Goal: Task Accomplishment & Management: Manage account settings

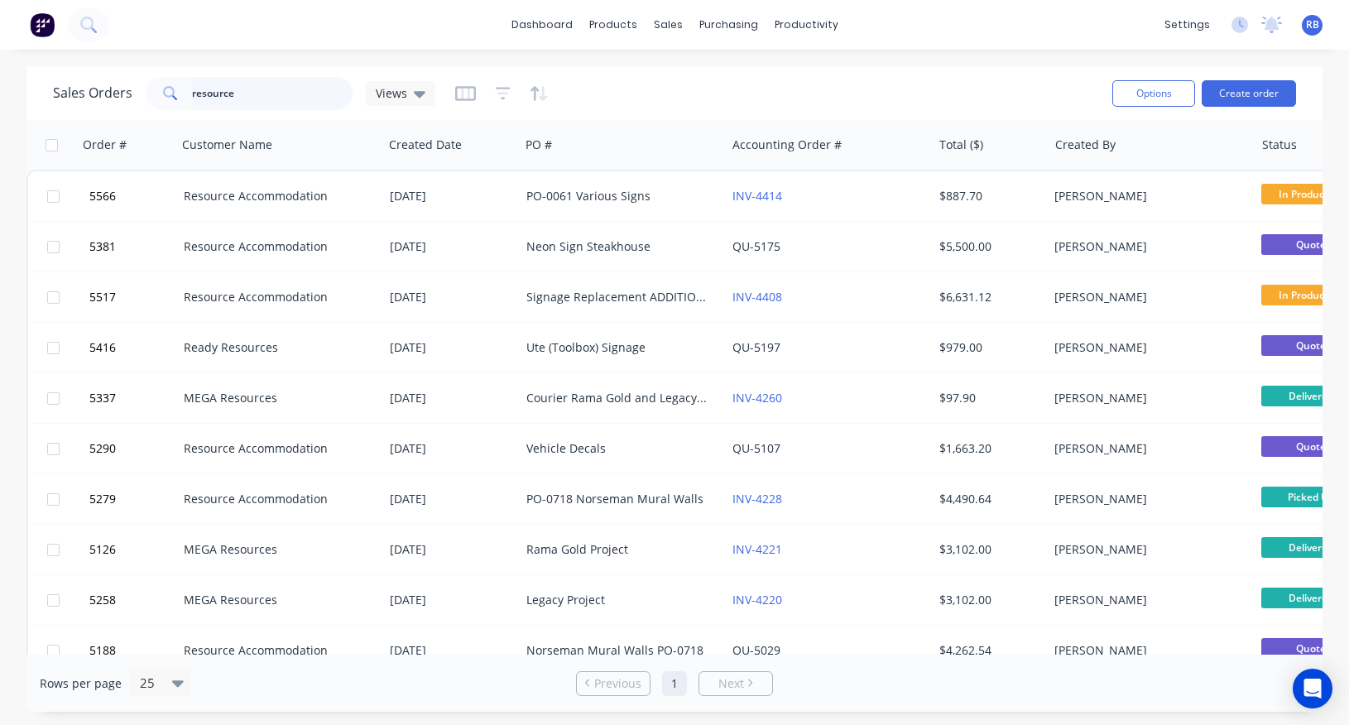
drag, startPoint x: 271, startPoint y: 98, endPoint x: 112, endPoint y: 98, distance: 158.9
click at [112, 98] on div "Sales Orders resource Views" at bounding box center [244, 93] width 382 height 33
type input "a"
type input "[GEOGRAPHIC_DATA]"
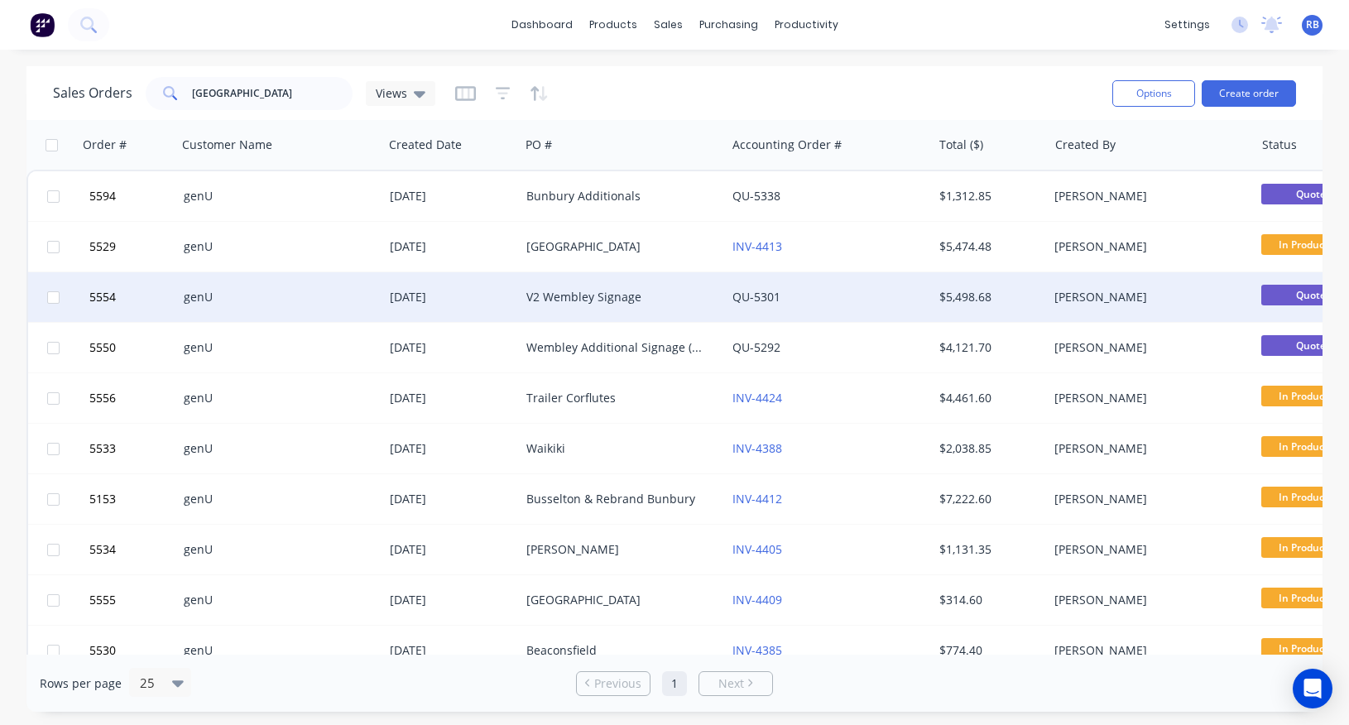
click at [537, 295] on div "V2 Wembley Signage" at bounding box center [618, 297] width 184 height 17
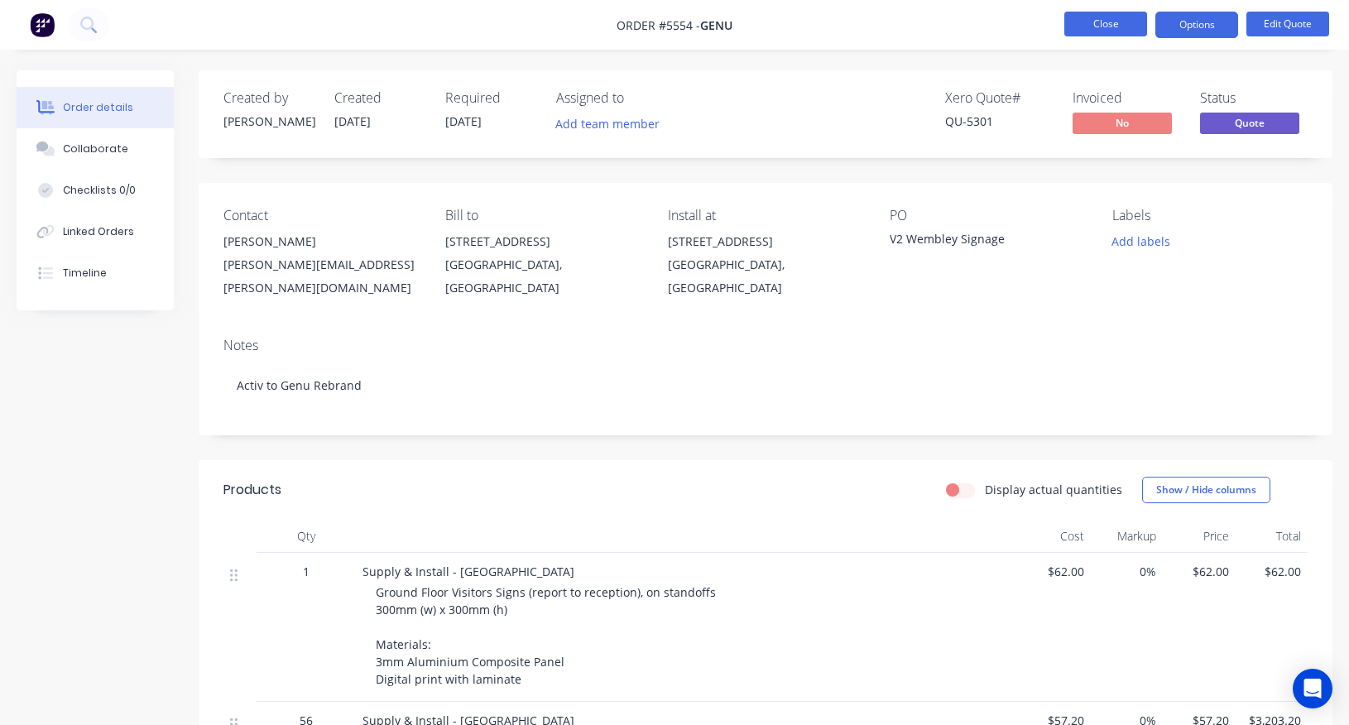
click at [1105, 27] on button "Close" at bounding box center [1105, 24] width 83 height 25
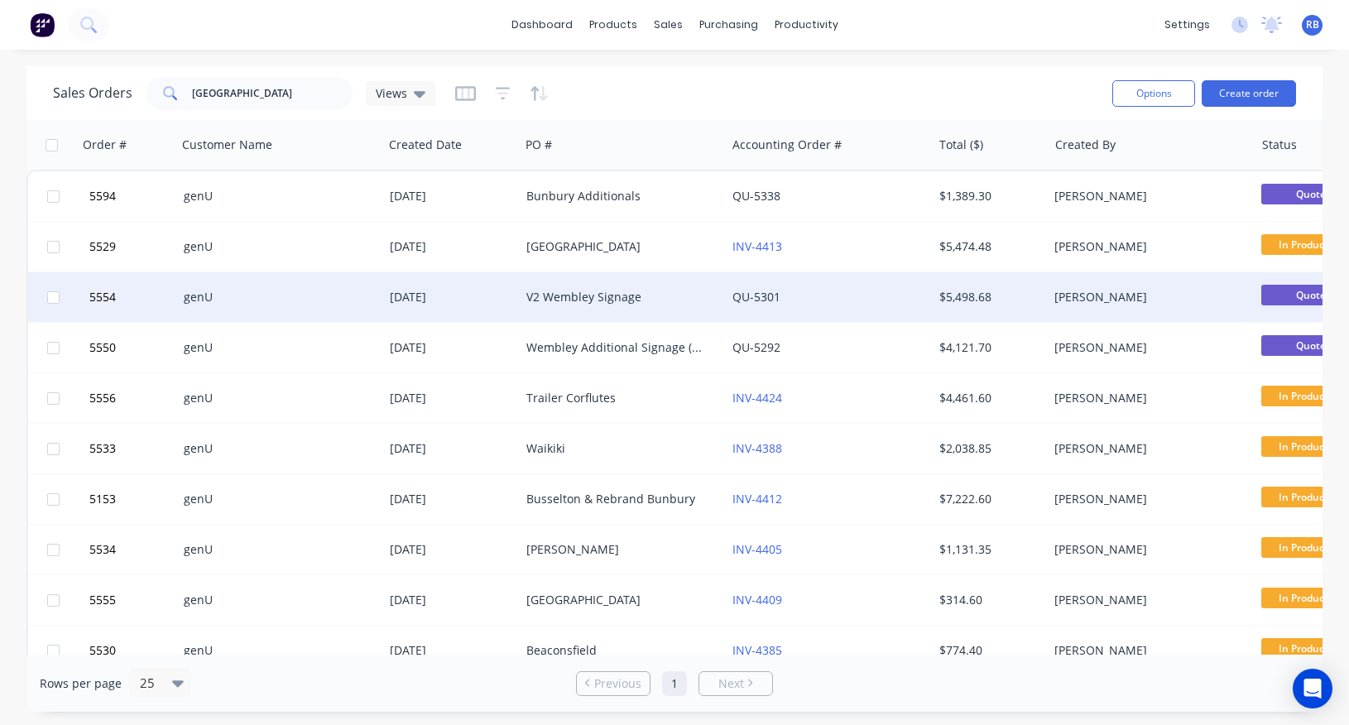
click at [612, 300] on div "V2 Wembley Signage" at bounding box center [618, 297] width 184 height 17
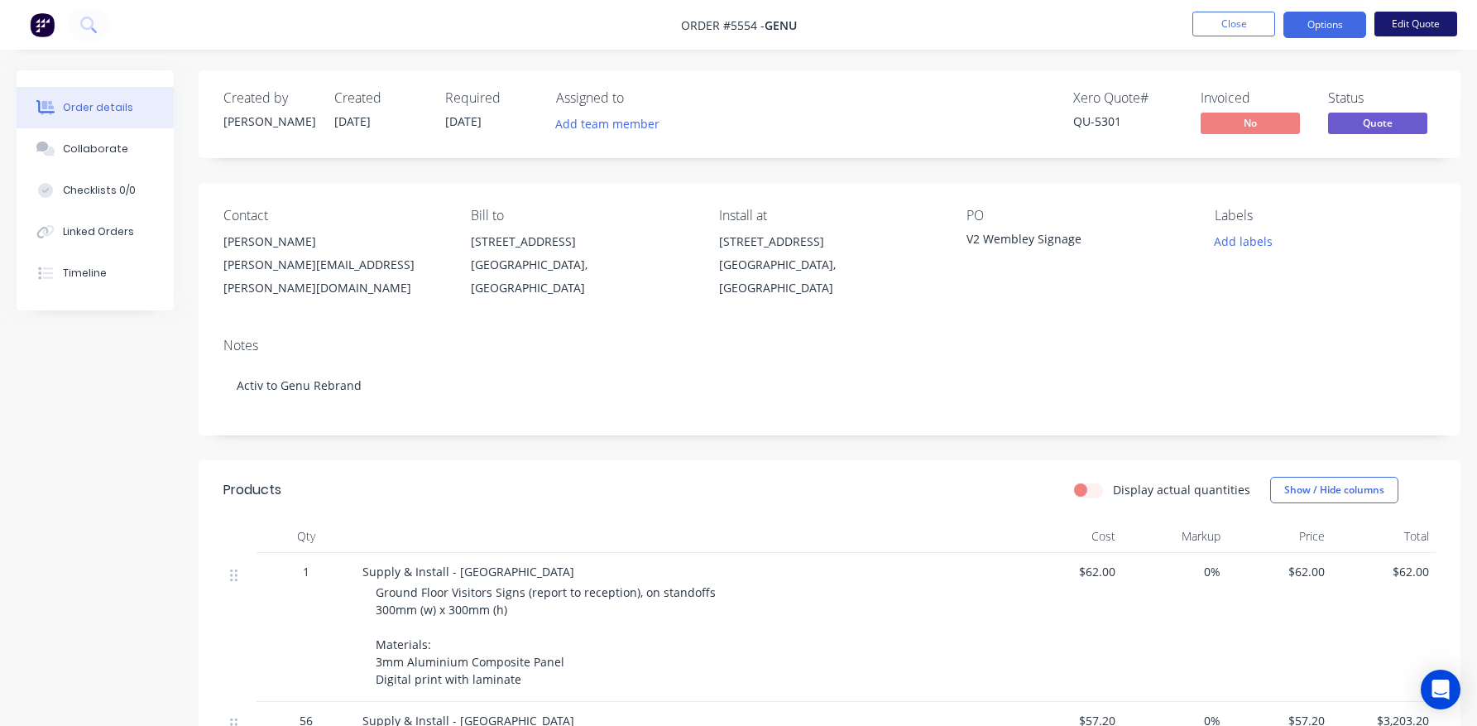
click at [1348, 25] on button "Edit Quote" at bounding box center [1416, 24] width 83 height 25
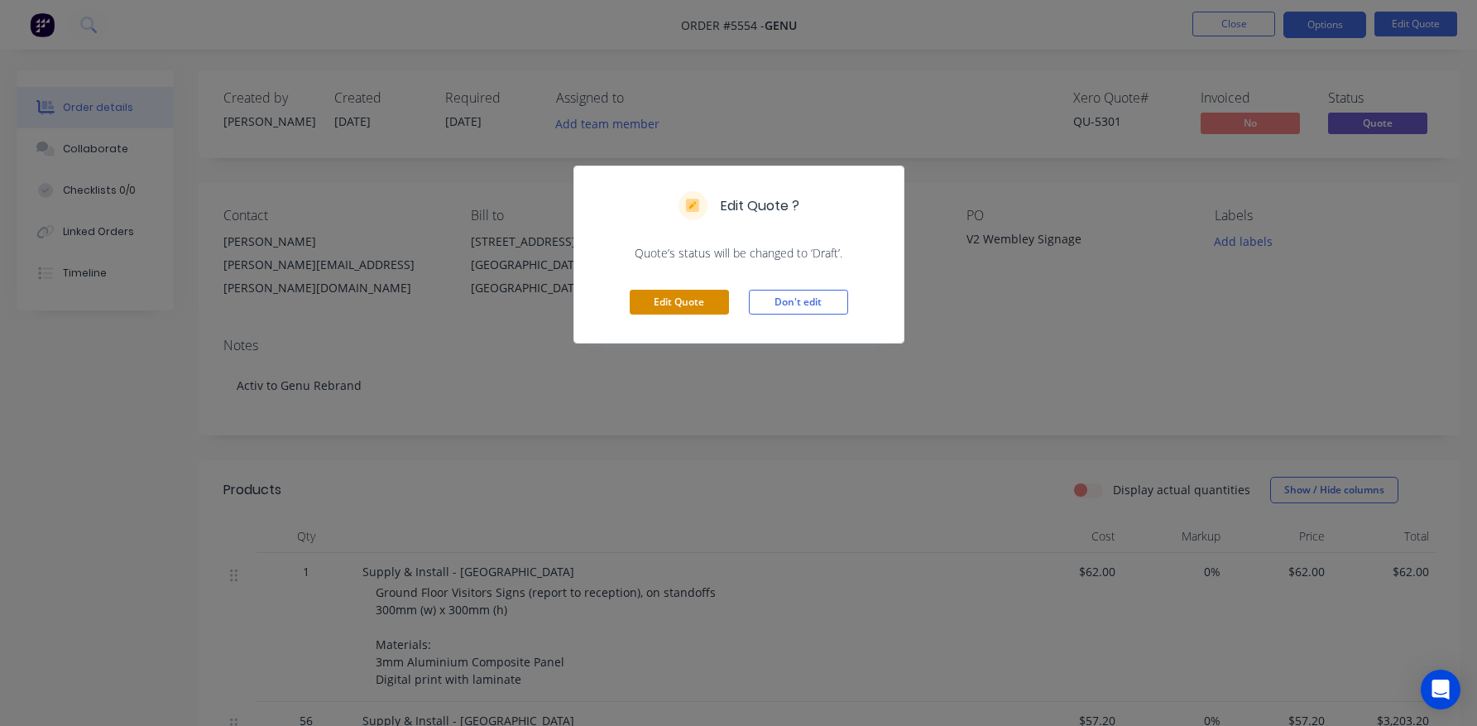
click at [677, 300] on button "Edit Quote" at bounding box center [679, 302] width 99 height 25
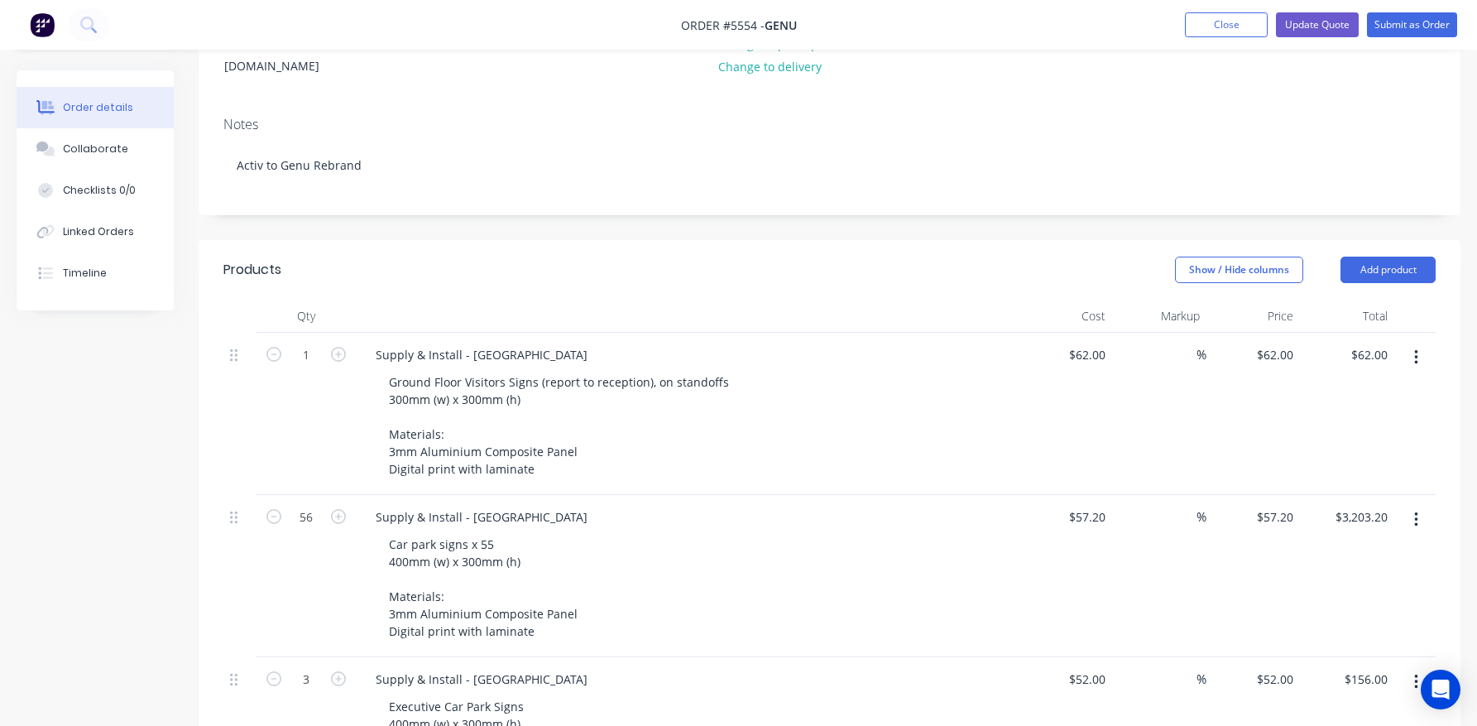
scroll to position [281, 0]
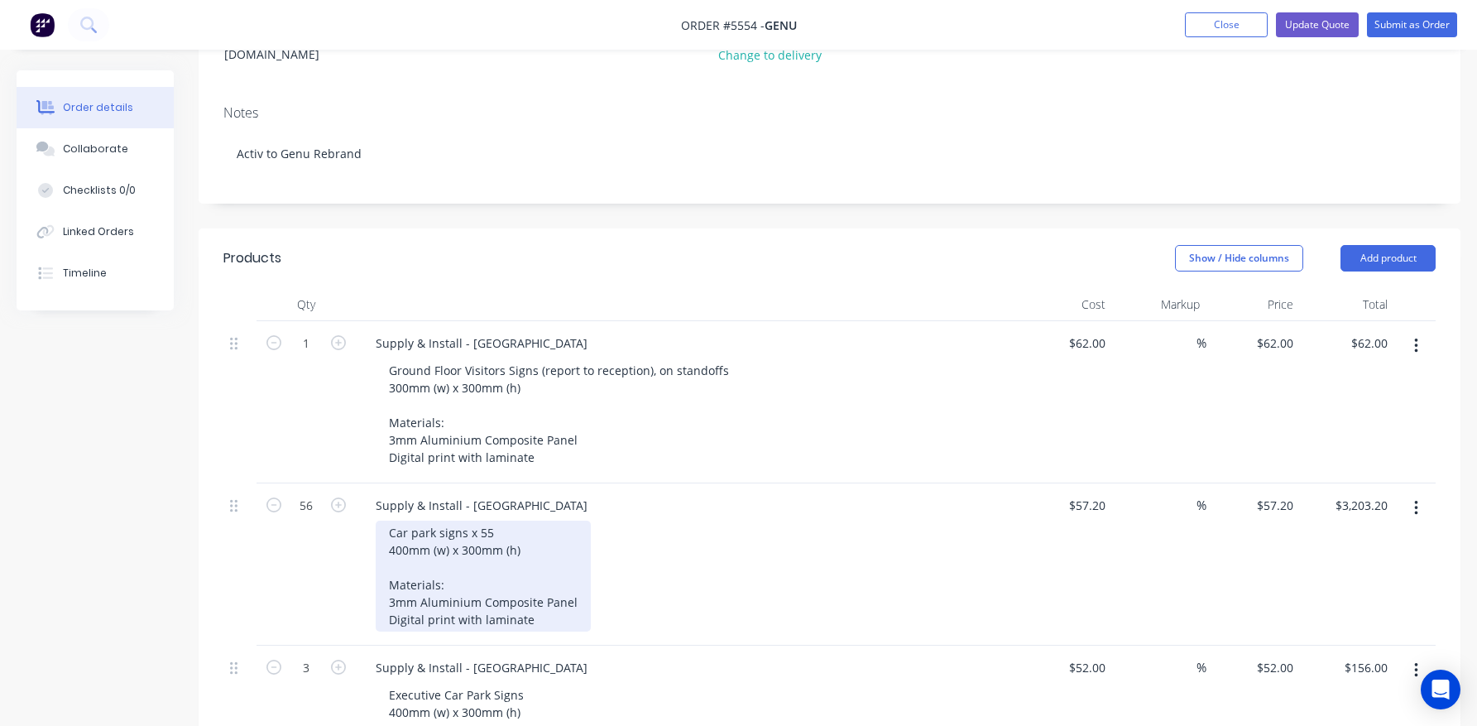
click at [516, 521] on div "Car park signs x 55 400mm (w) x 300mm (h) Materials: 3mm Aluminium Composite Pa…" at bounding box center [483, 576] width 215 height 111
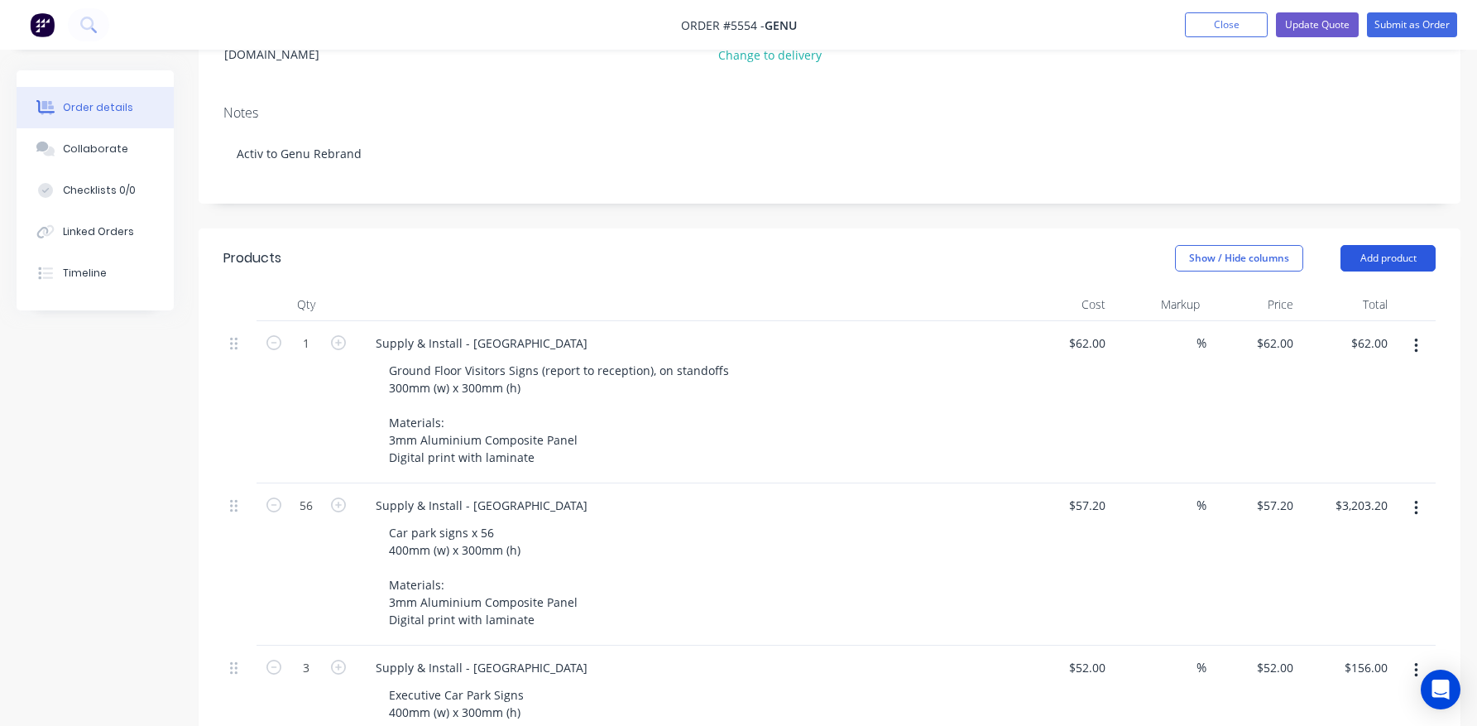
click at [1348, 245] on button "Add product" at bounding box center [1388, 258] width 95 height 26
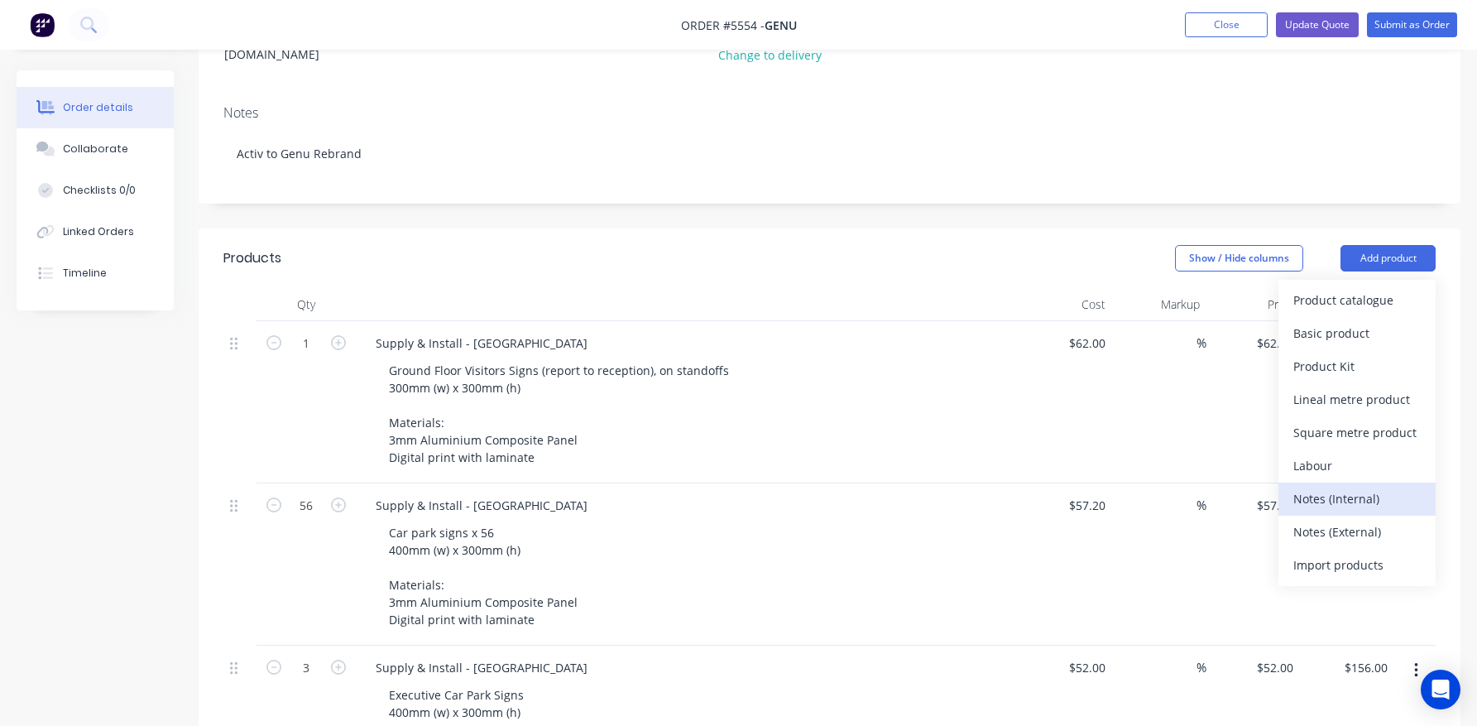
click at [1324, 487] on div "Notes (Internal)" at bounding box center [1357, 499] width 127 height 24
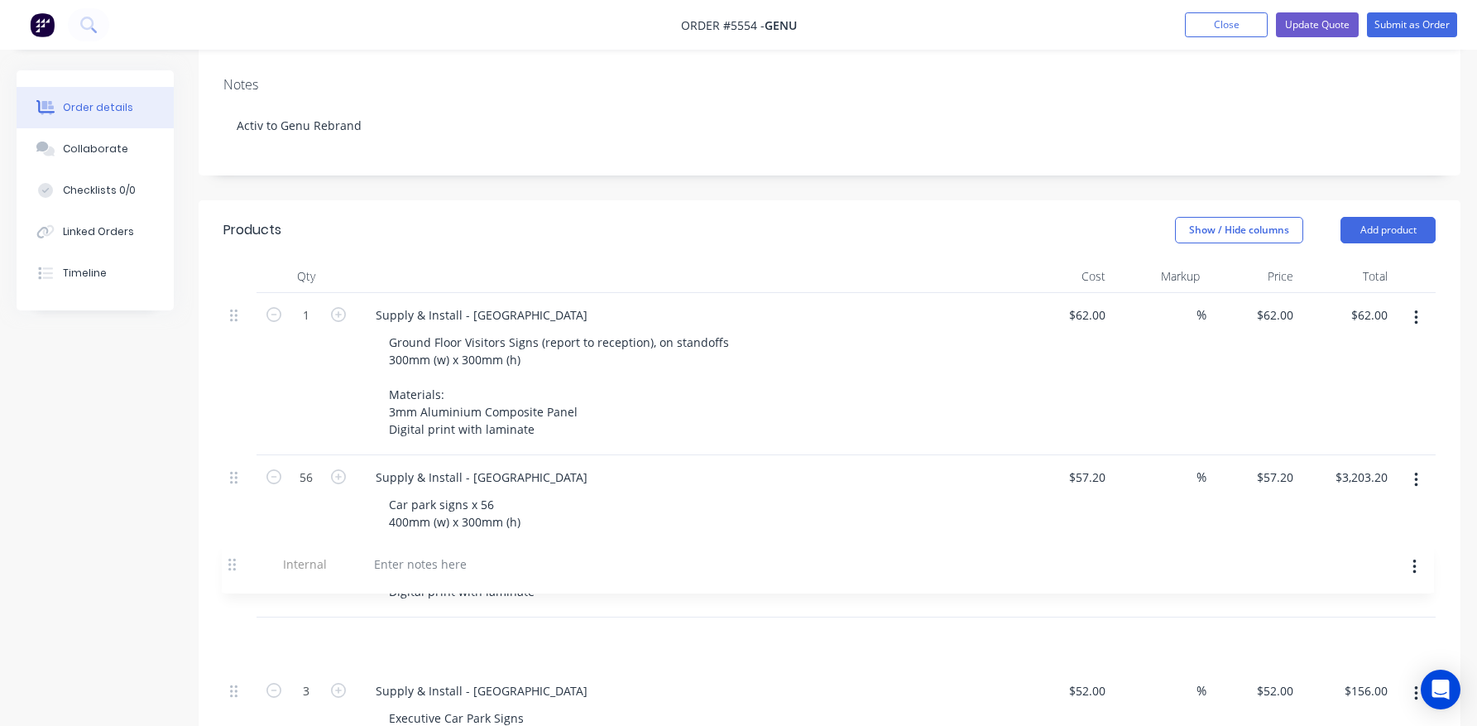
scroll to position [333, 0]
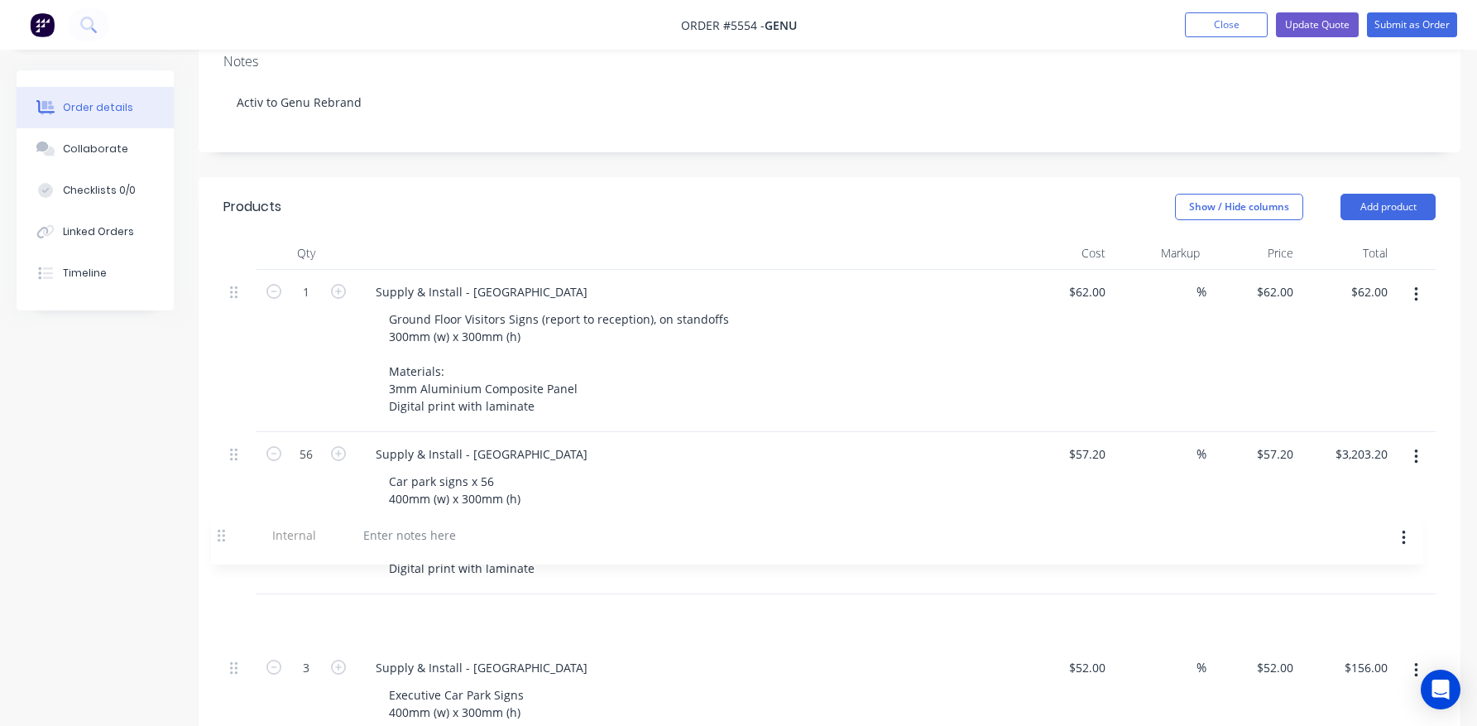
drag, startPoint x: 230, startPoint y: 335, endPoint x: 218, endPoint y: 528, distance: 193.2
click at [391, 604] on div at bounding box center [422, 616] width 119 height 24
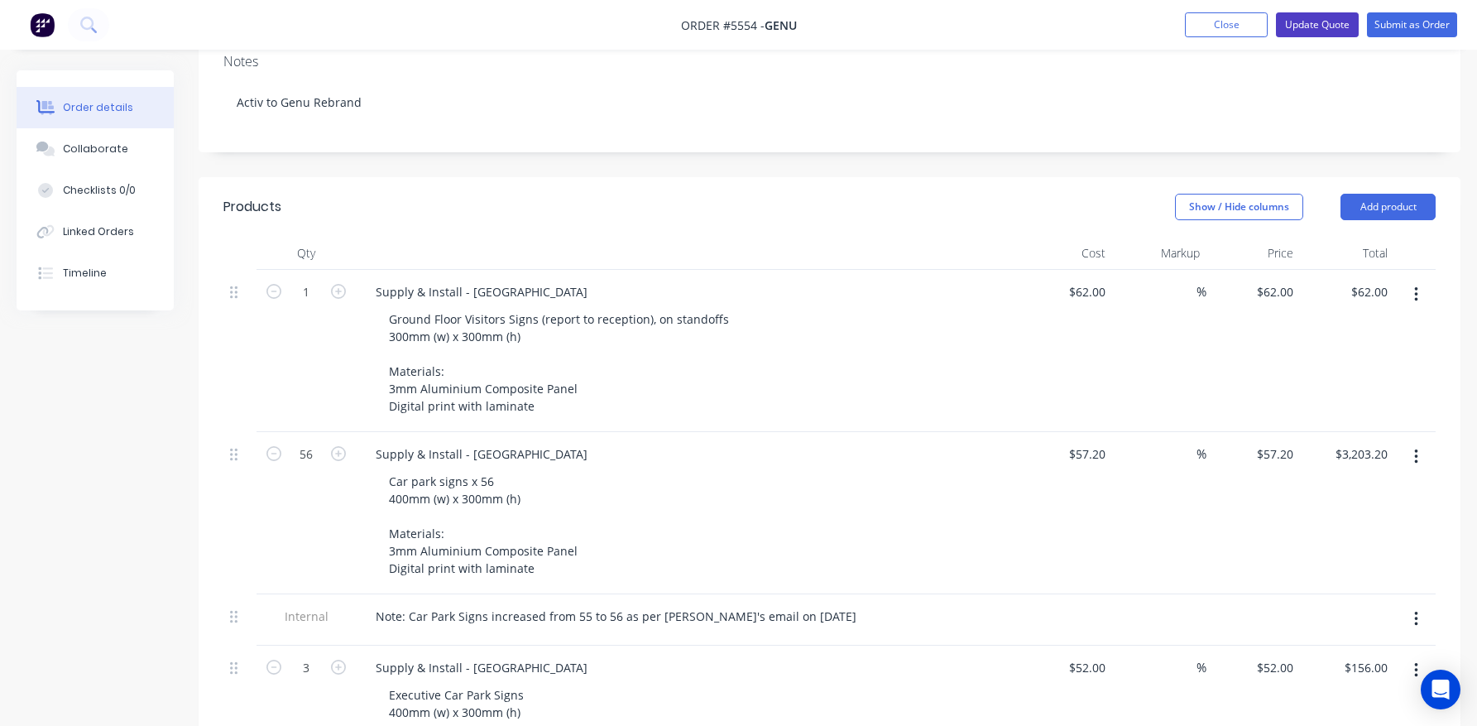
click at [1309, 26] on button "Update Quote" at bounding box center [1317, 24] width 83 height 25
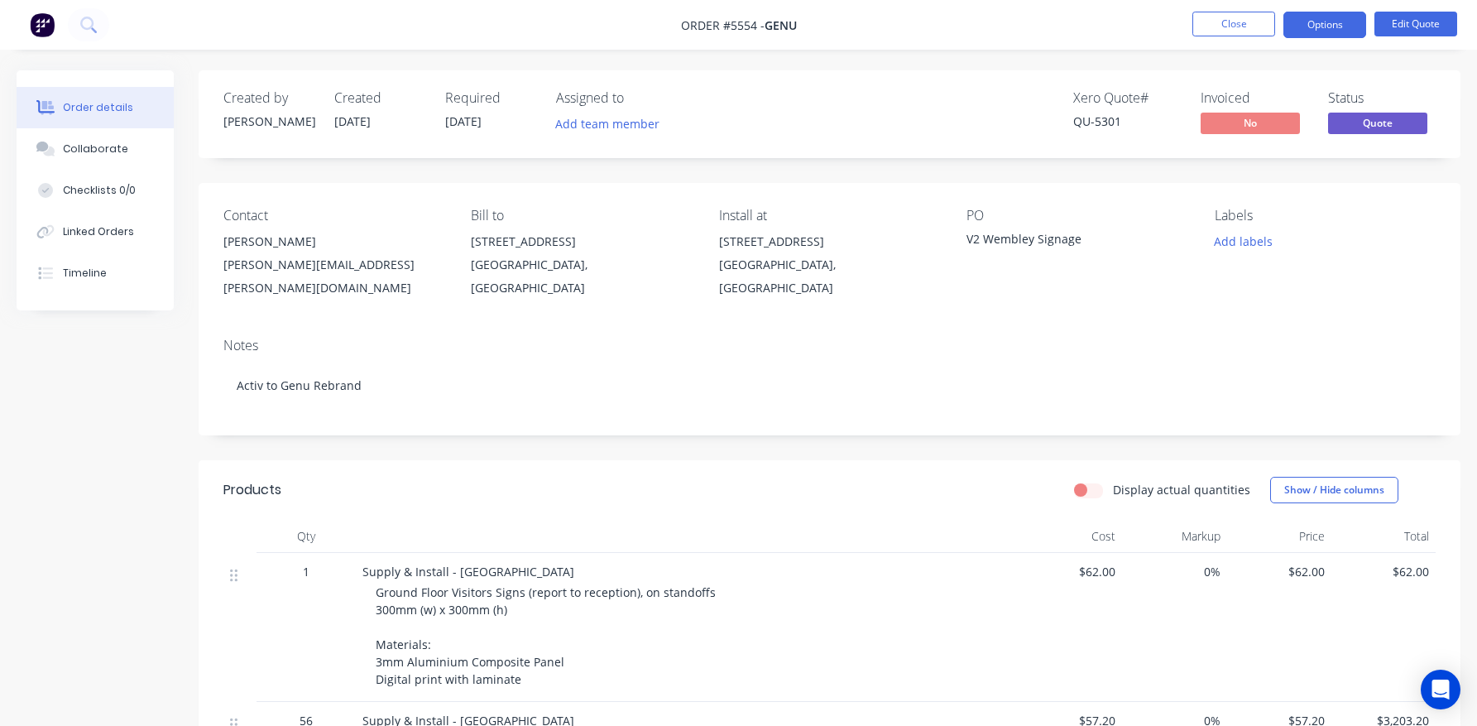
scroll to position [0, 0]
click at [1323, 28] on button "Options" at bounding box center [1325, 25] width 83 height 26
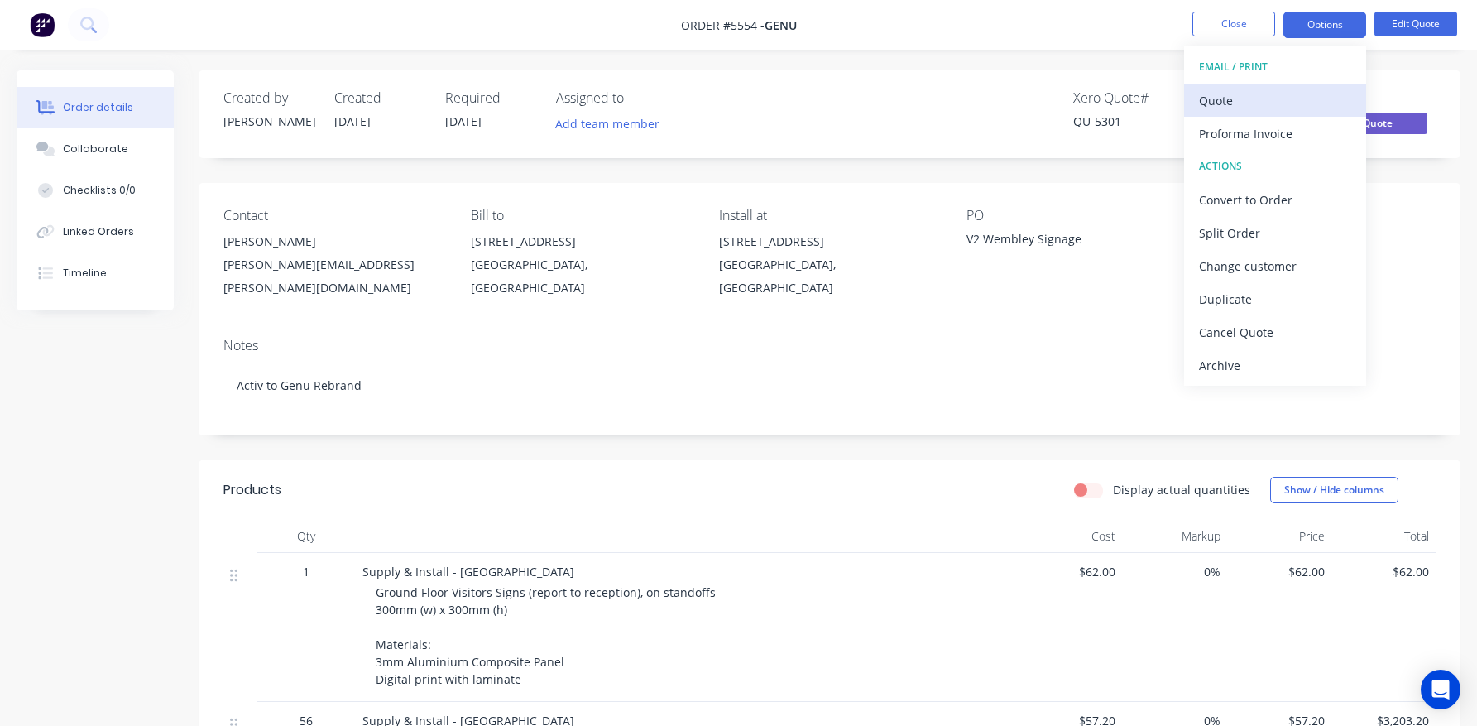
click at [1222, 98] on div "Quote" at bounding box center [1275, 101] width 152 height 24
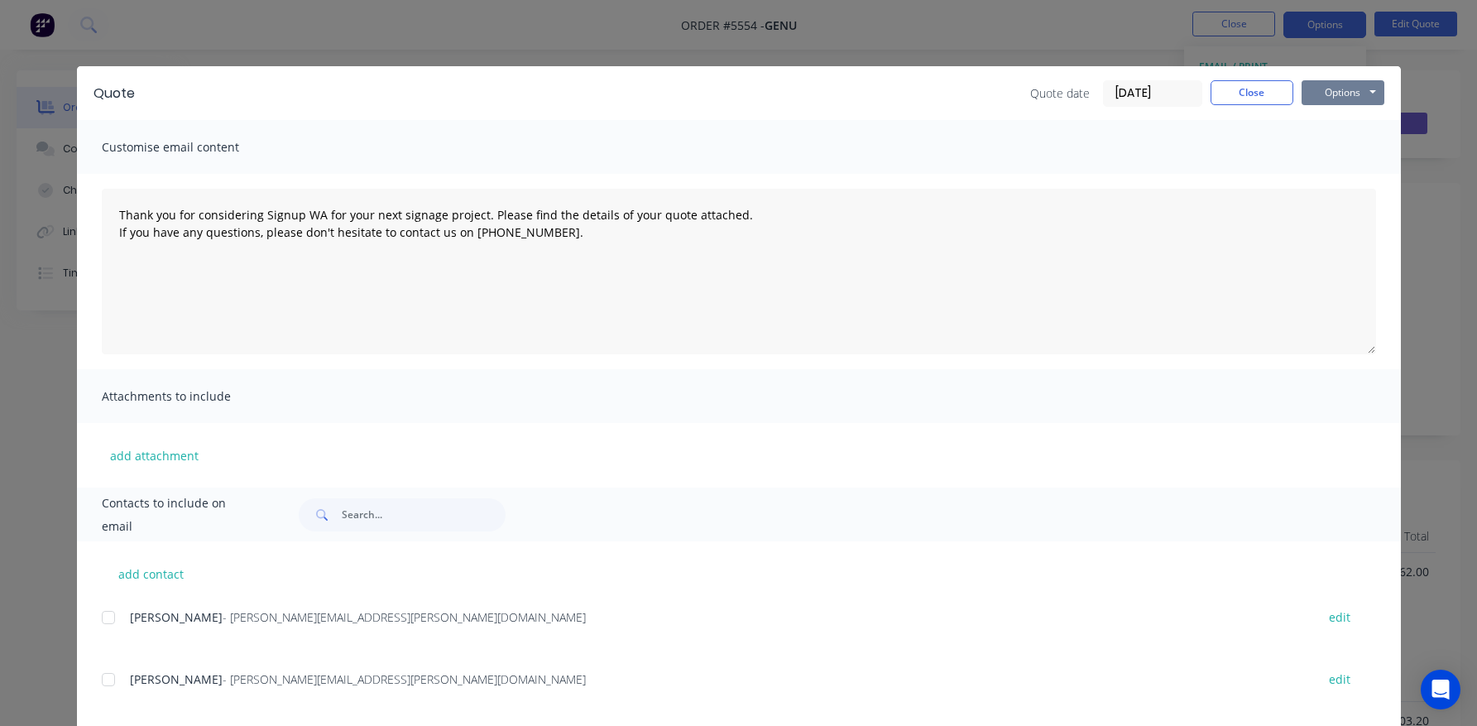
click at [1348, 93] on button "Options" at bounding box center [1343, 92] width 83 height 25
click at [1330, 142] on button "Print" at bounding box center [1355, 149] width 106 height 27
type textarea "Thank you for considering Signup WA for your next signage project. Please find …"
click at [1237, 88] on button "Close" at bounding box center [1252, 92] width 83 height 25
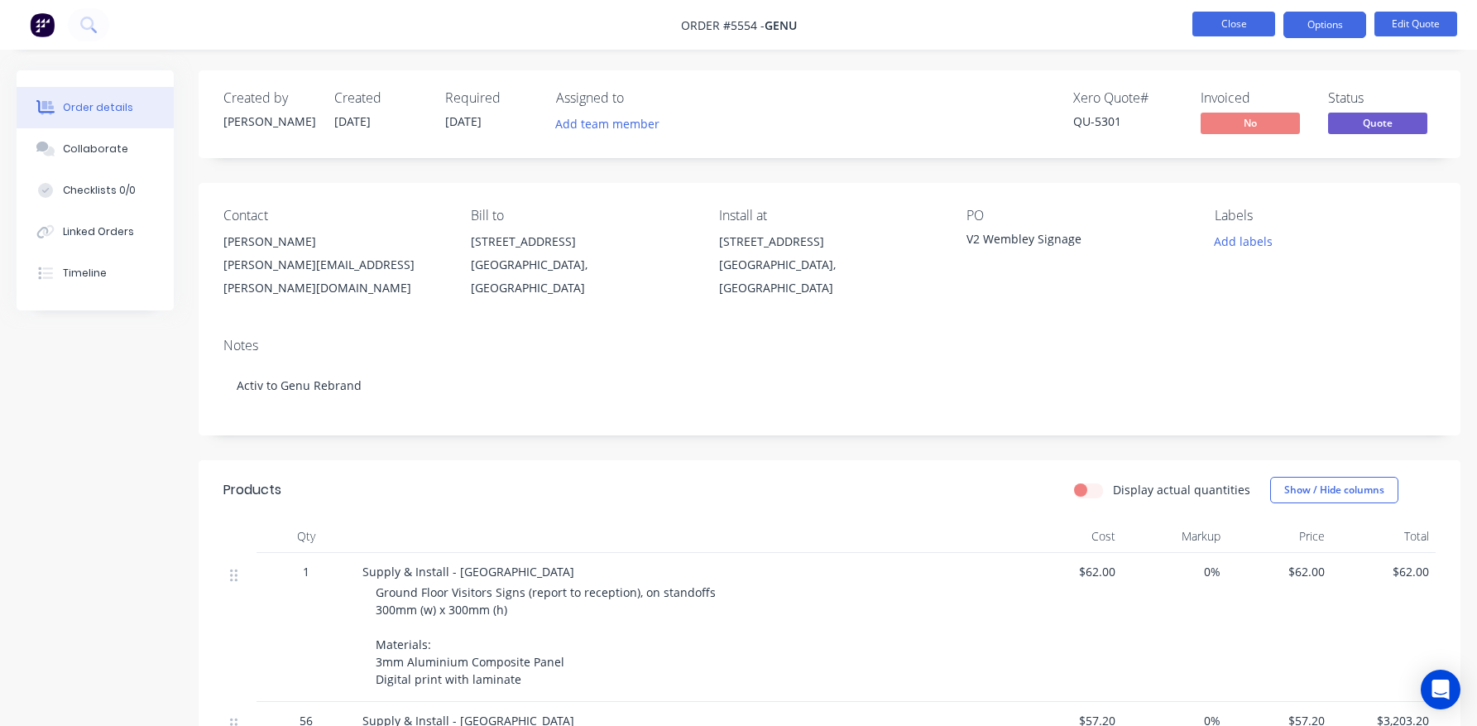
click at [1218, 26] on button "Close" at bounding box center [1234, 24] width 83 height 25
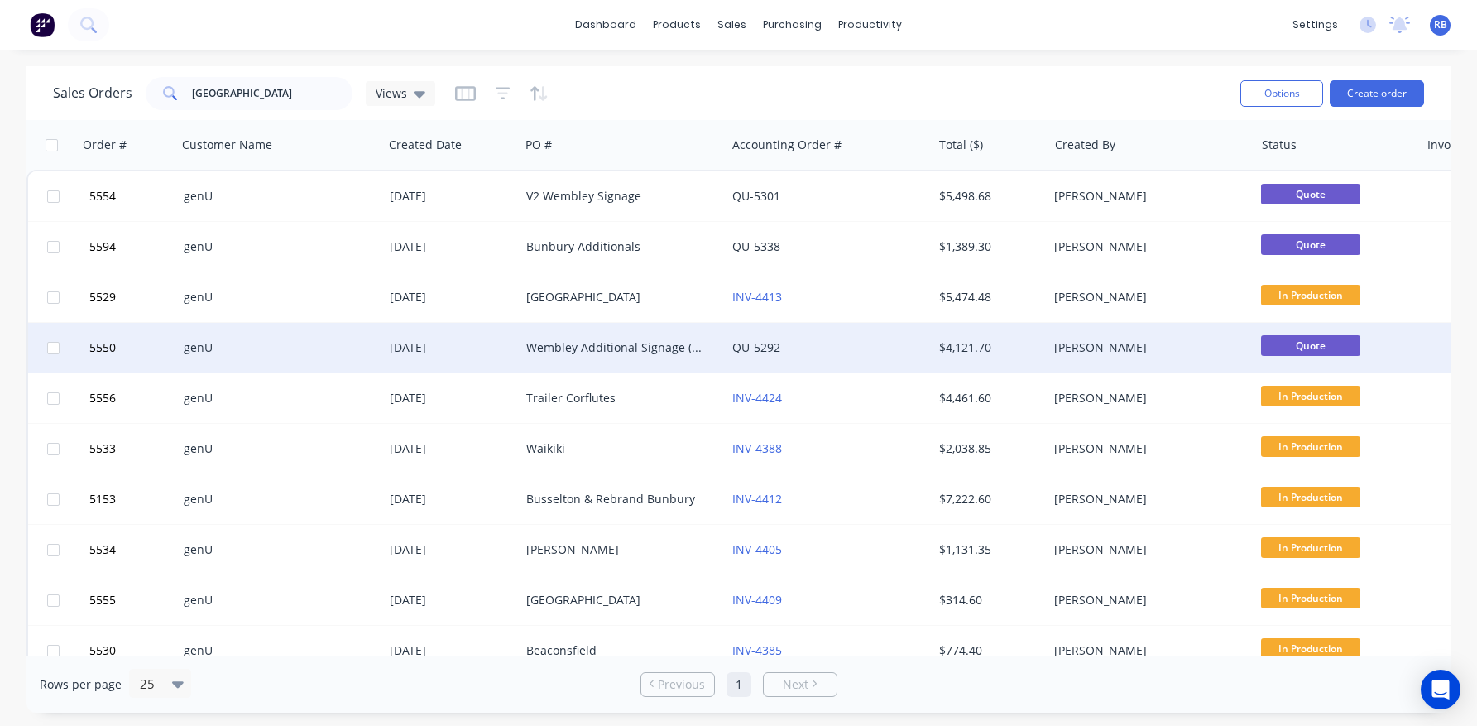
click at [540, 345] on div "Wembley Additional Signage (missing off initial quote)" at bounding box center [618, 347] width 184 height 17
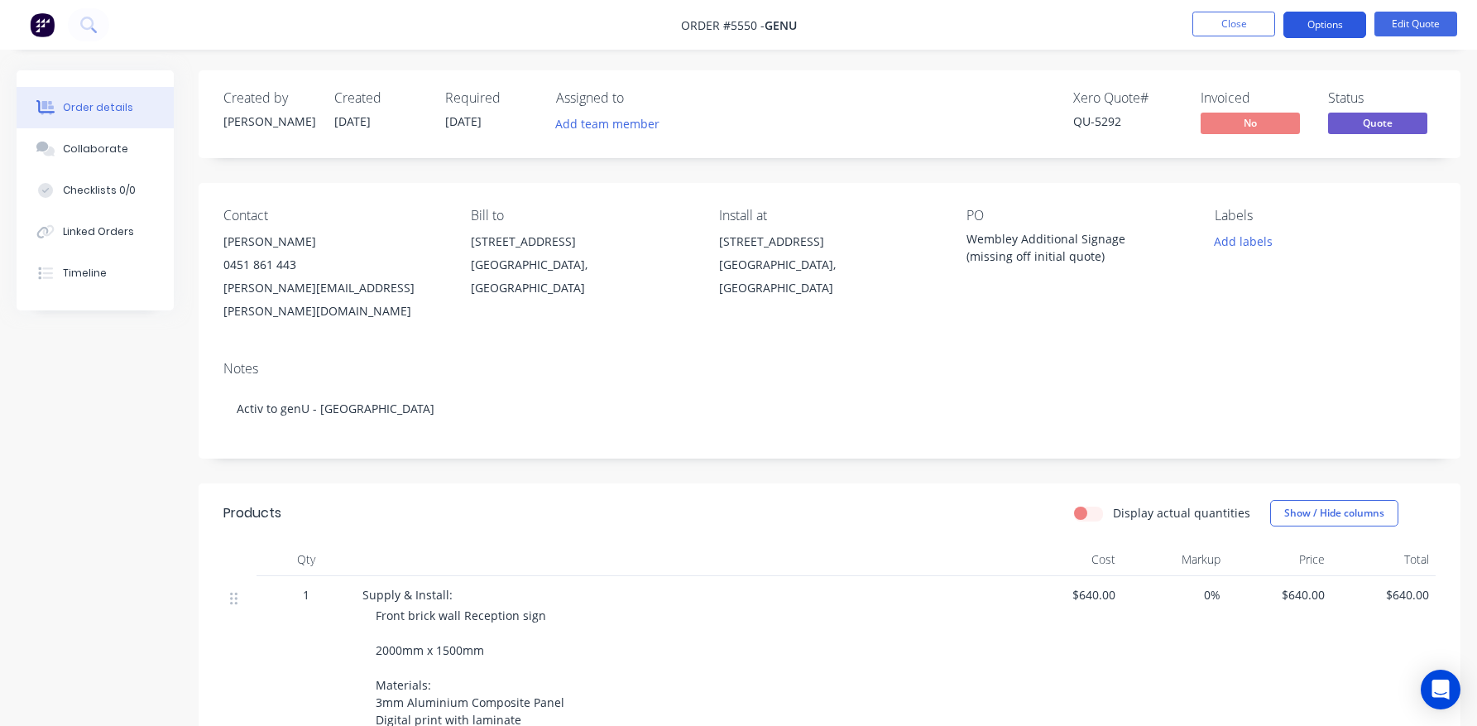
click at [1308, 22] on button "Options" at bounding box center [1325, 25] width 83 height 26
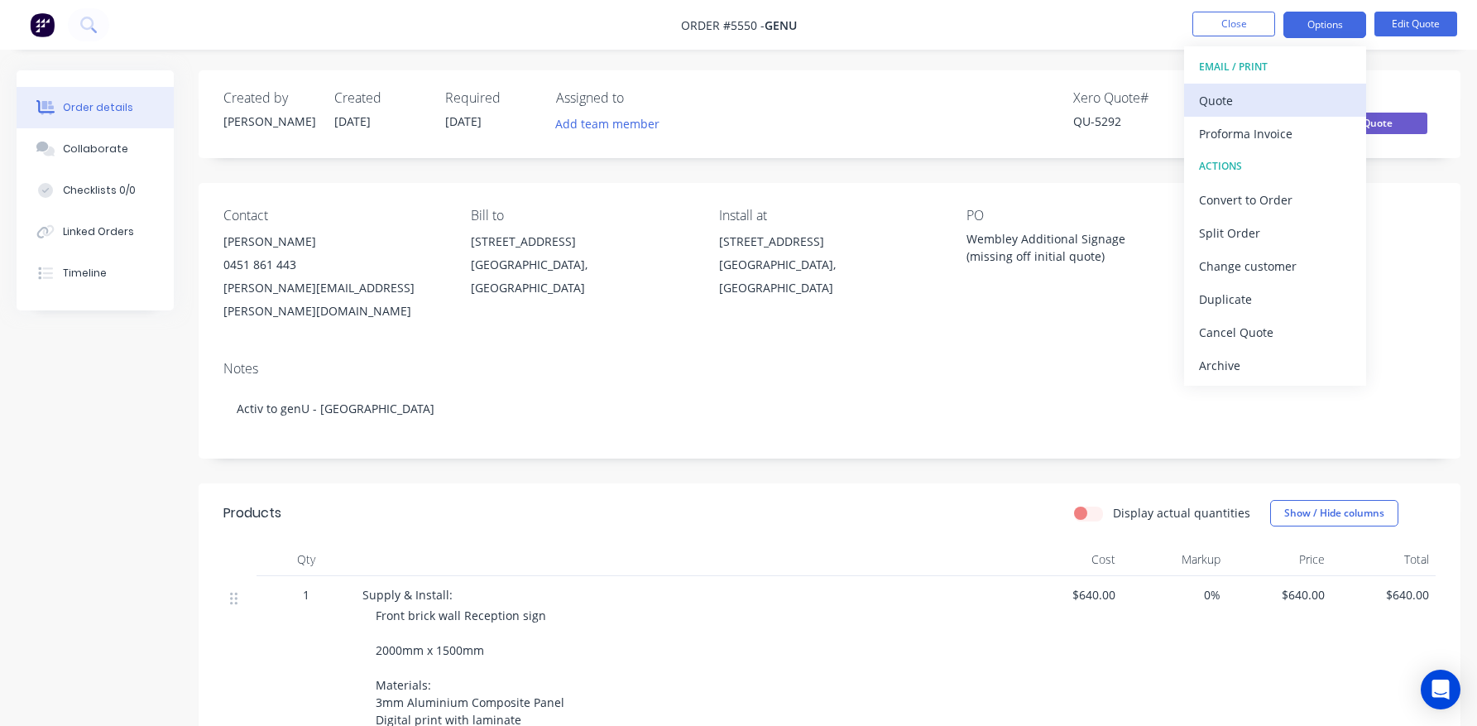
click at [1221, 97] on div "Quote" at bounding box center [1275, 101] width 152 height 24
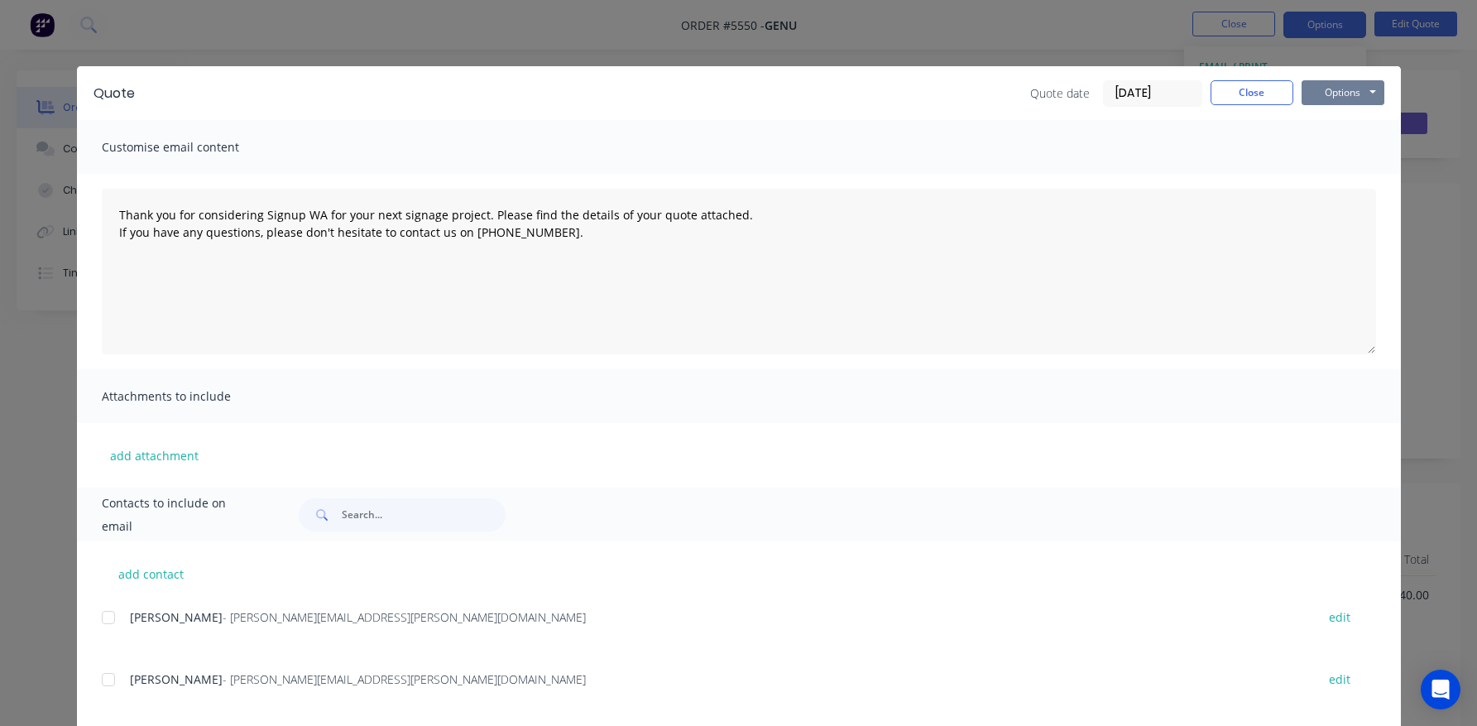
click at [1348, 94] on button "Options" at bounding box center [1343, 92] width 83 height 25
click at [1348, 148] on button "Print" at bounding box center [1355, 149] width 106 height 27
type textarea "Thank you for considering Signup WA for your next signage project. Please find …"
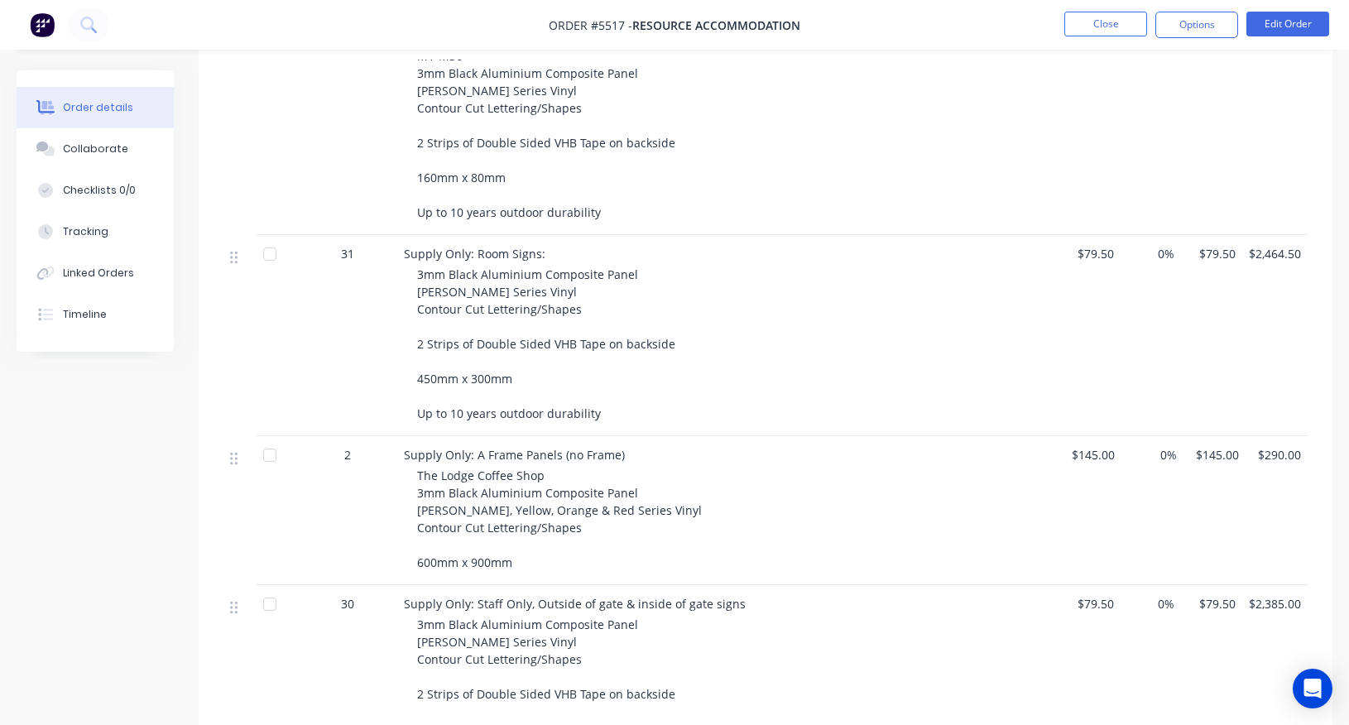
scroll to position [537, 0]
click at [1095, 26] on button "Close" at bounding box center [1105, 24] width 83 height 25
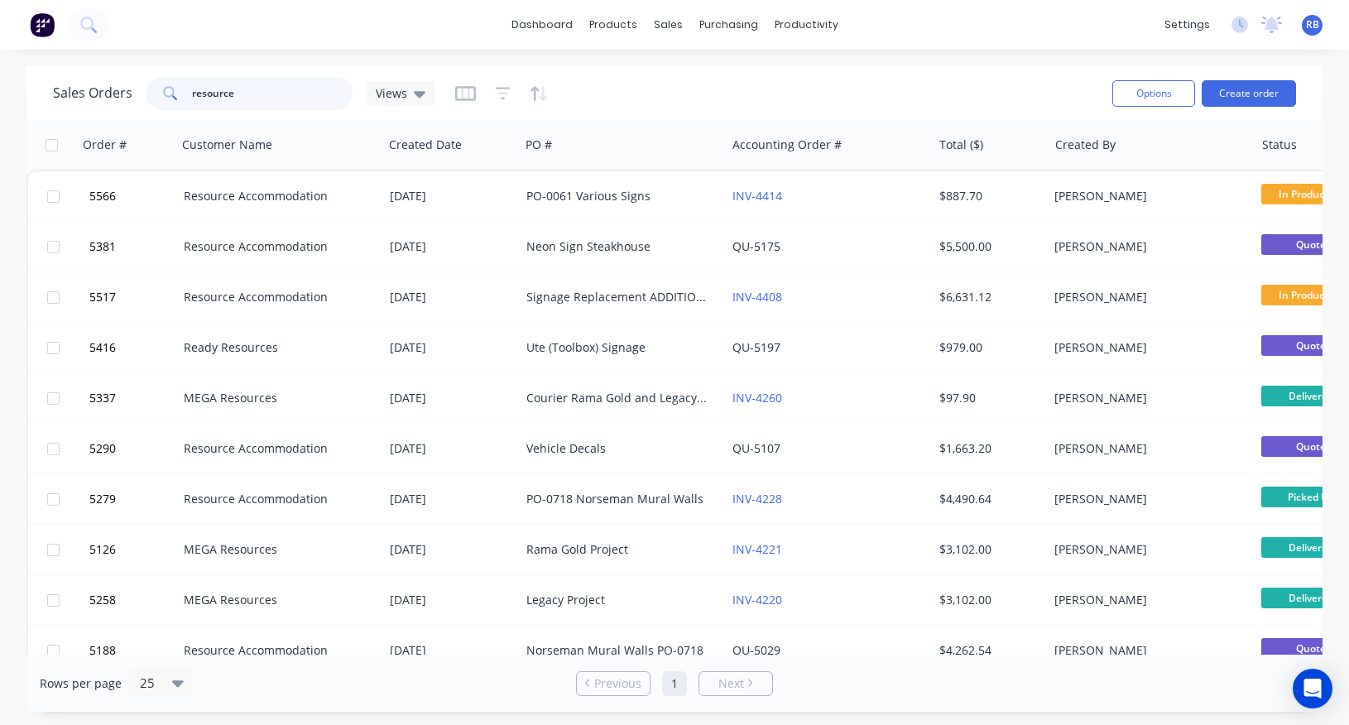
drag, startPoint x: 262, startPoint y: 97, endPoint x: 82, endPoint y: 97, distance: 180.4
click at [82, 97] on div "Sales Orders resource Views" at bounding box center [244, 93] width 382 height 33
type input "bunbury"
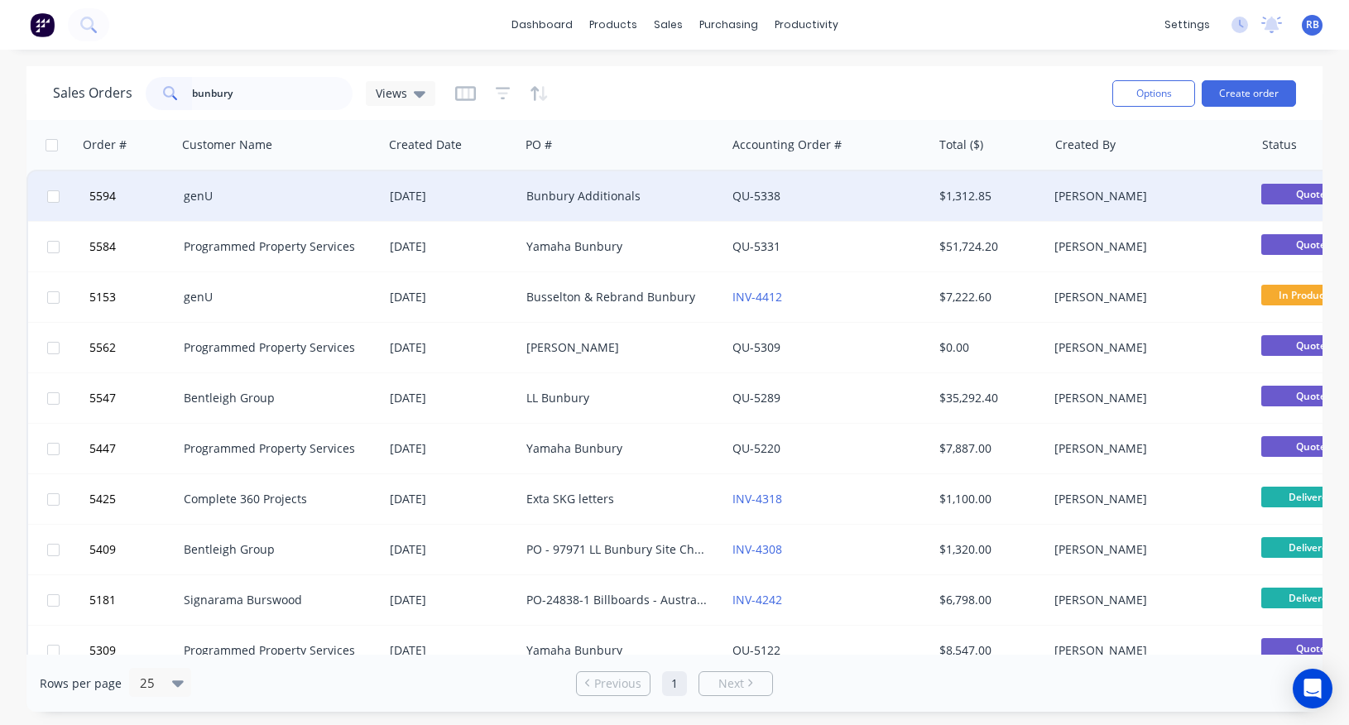
click at [580, 204] on div "Bunbury Additionals" at bounding box center [623, 196] width 206 height 50
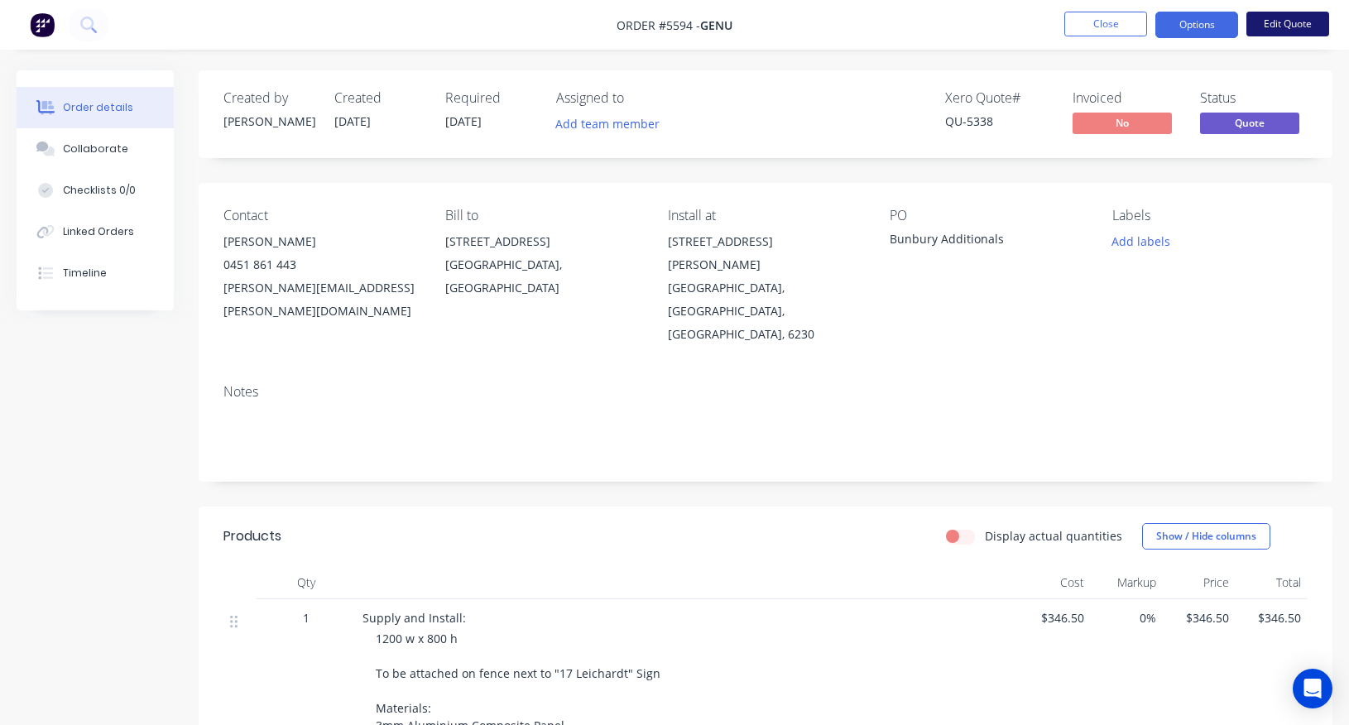
click at [1285, 28] on button "Edit Quote" at bounding box center [1287, 24] width 83 height 25
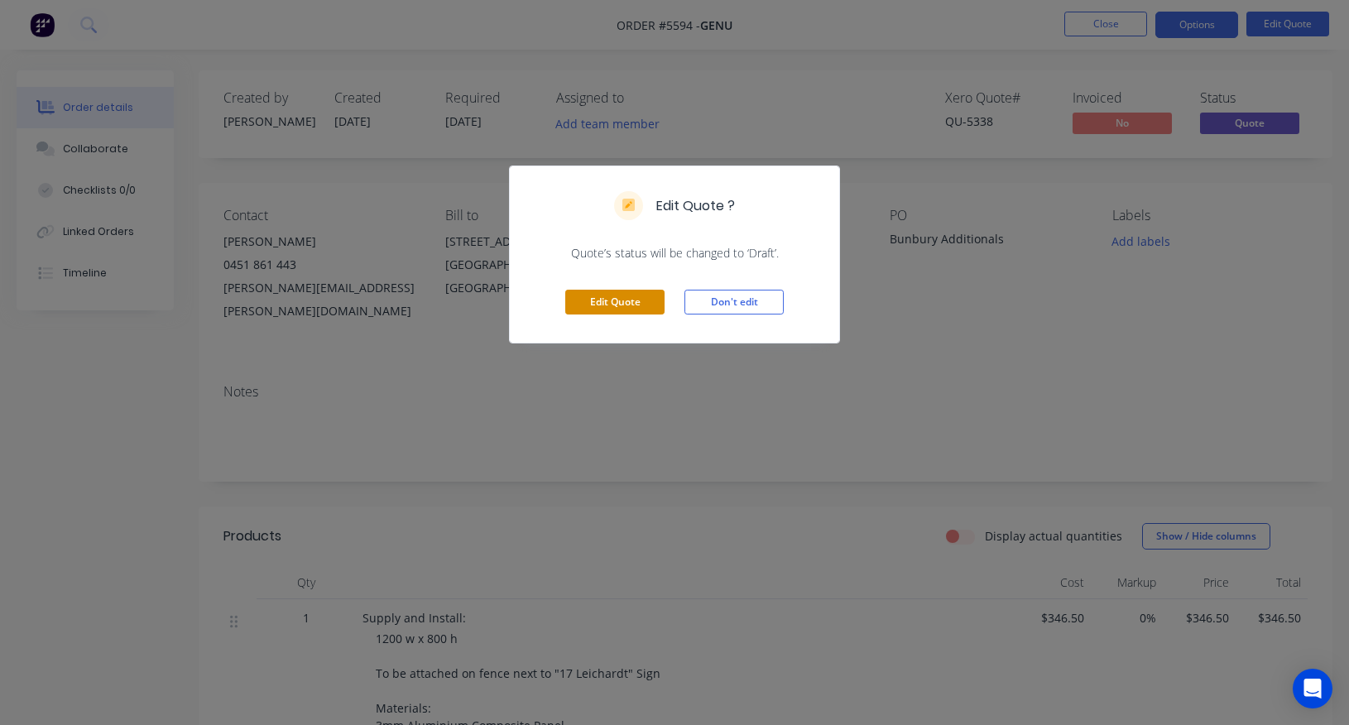
click at [622, 304] on button "Edit Quote" at bounding box center [614, 302] width 99 height 25
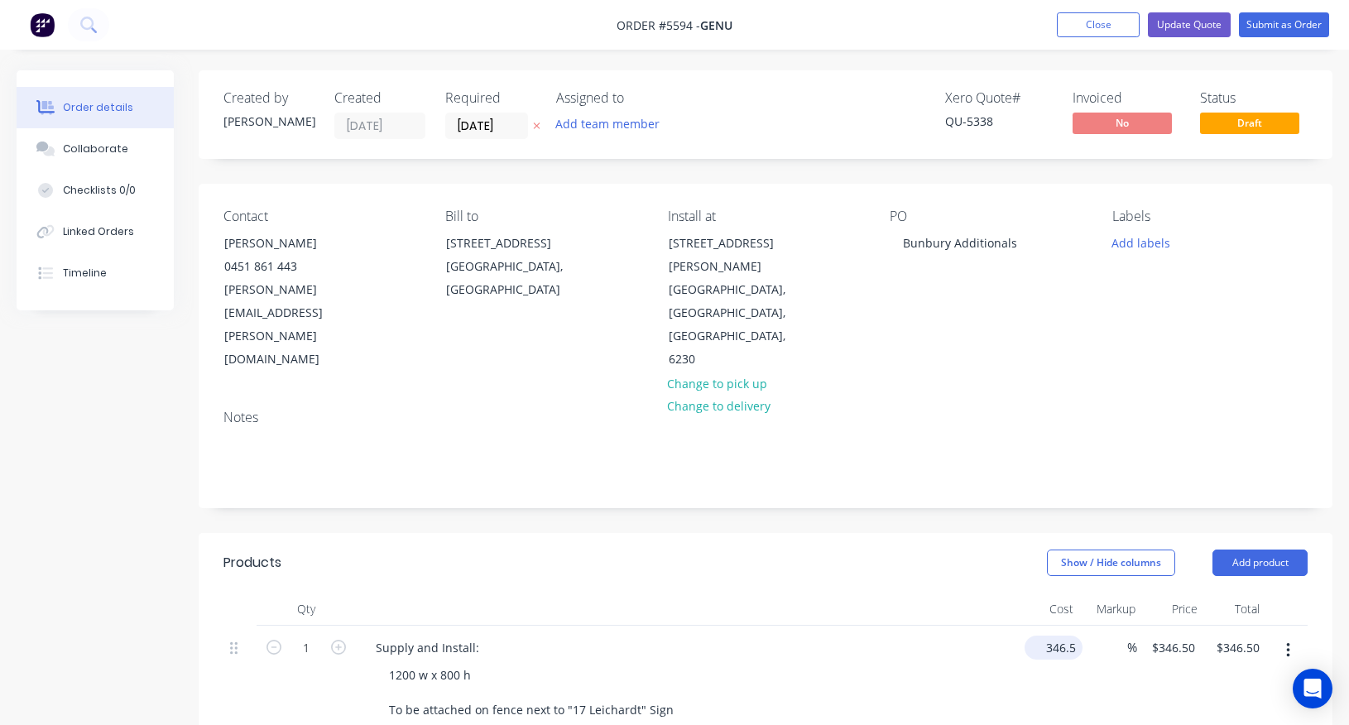
click at [1048, 636] on input "346.5" at bounding box center [1056, 648] width 51 height 24
type input "$320.00"
click at [952, 663] on div "1200 w x 800 h To be attached on fence next to "17 Leichardt" Sign Materials: 3…" at bounding box center [694, 727] width 636 height 128
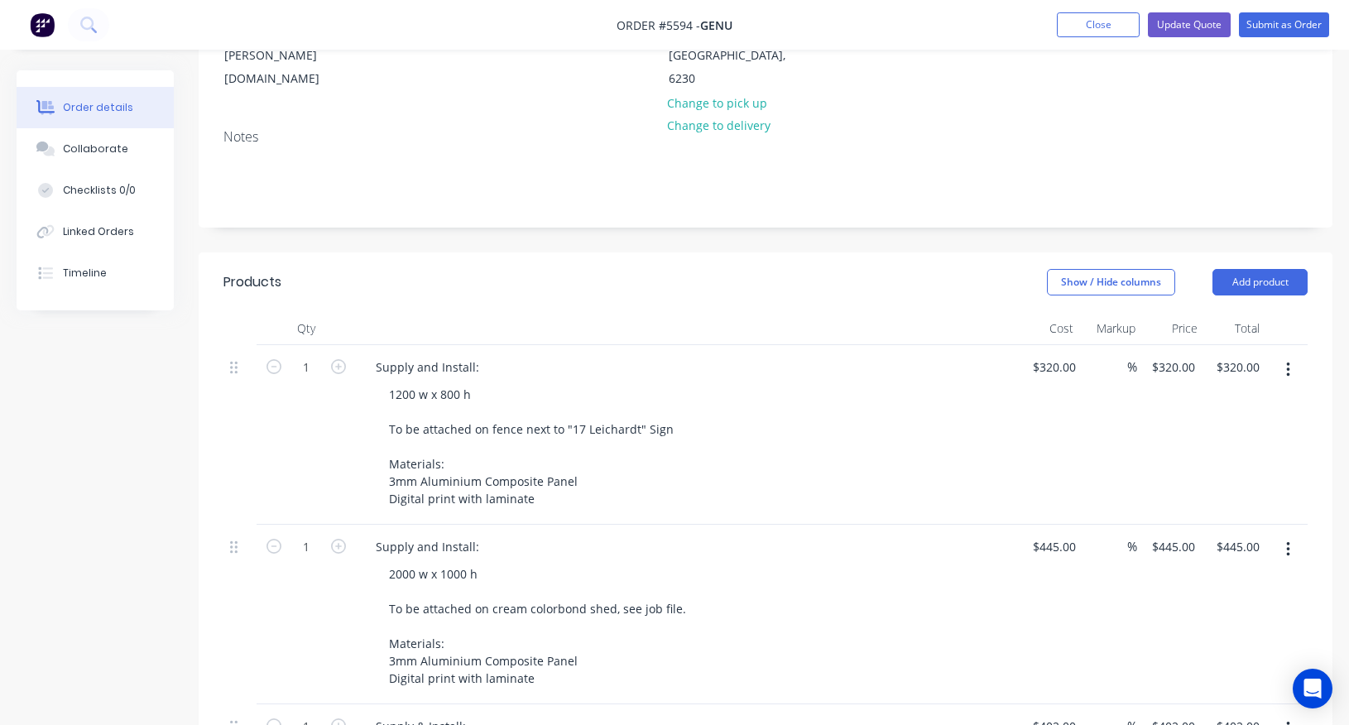
scroll to position [286, 0]
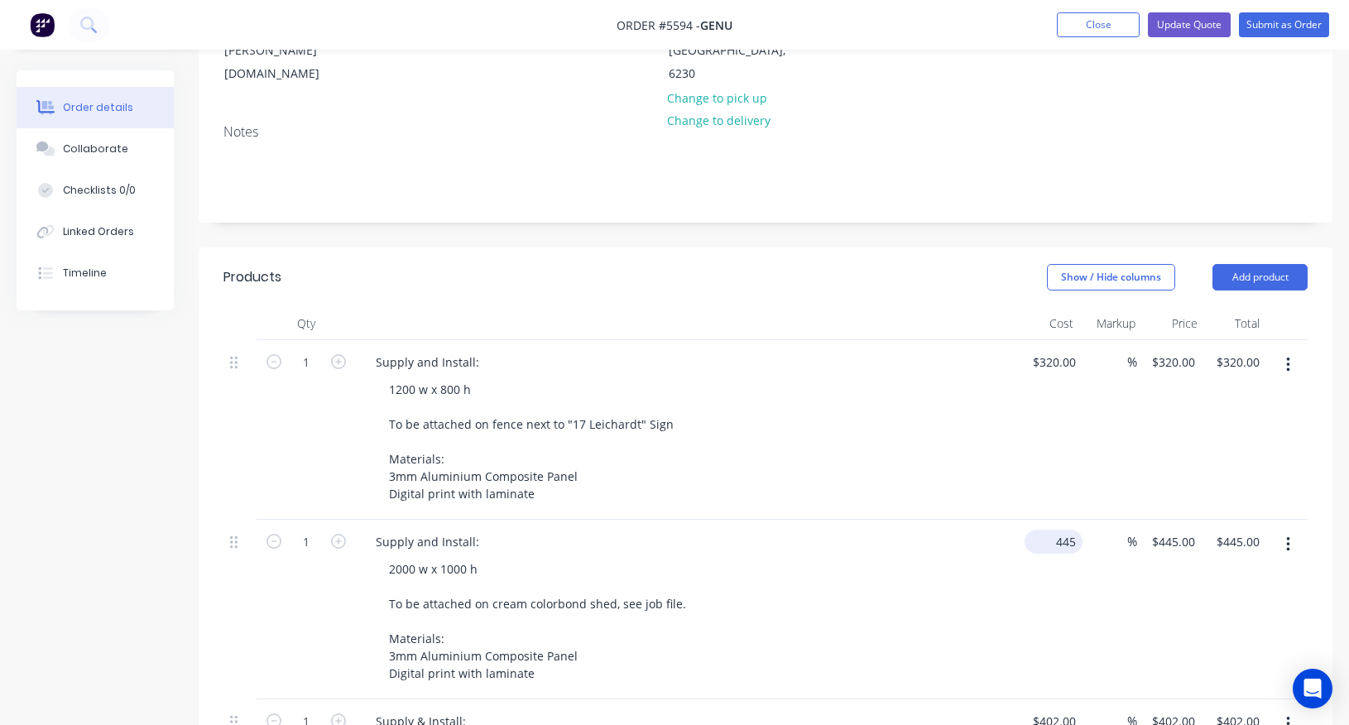
click at [1042, 520] on div "445 $445.00" at bounding box center [1050, 610] width 65 height 180
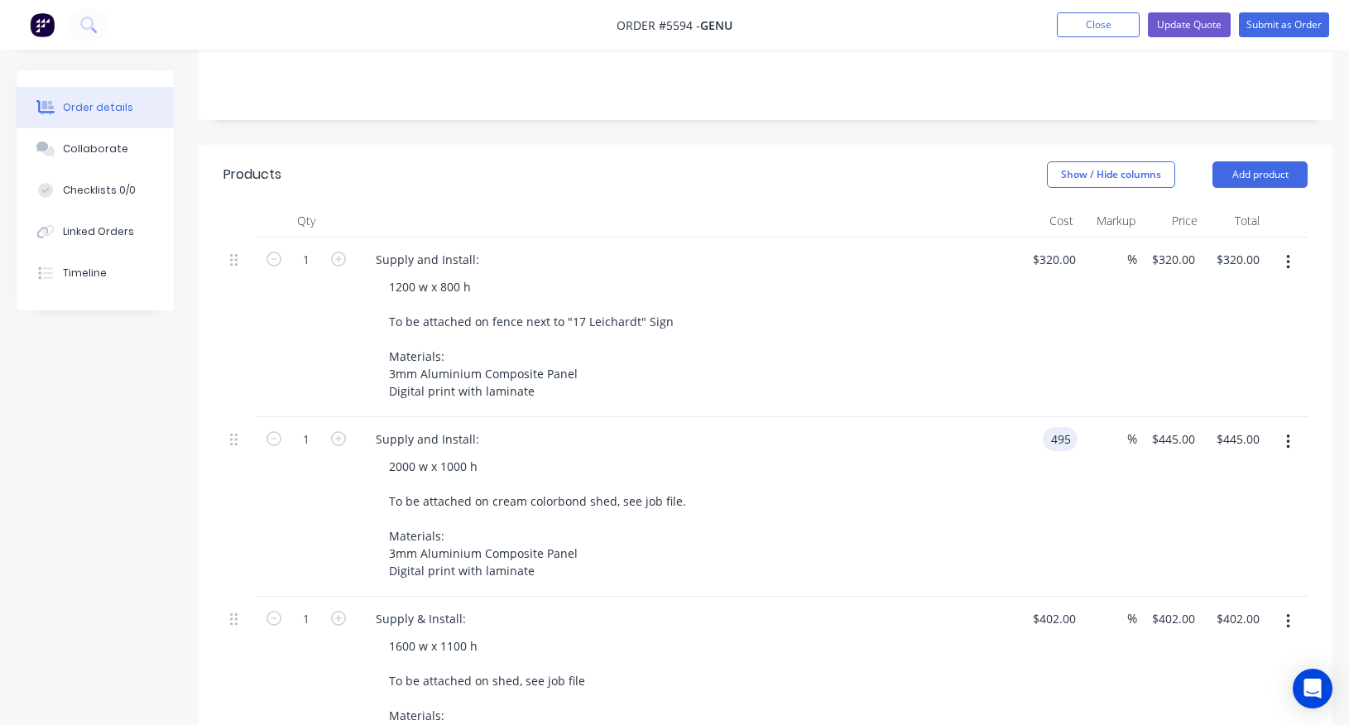
scroll to position [425, 0]
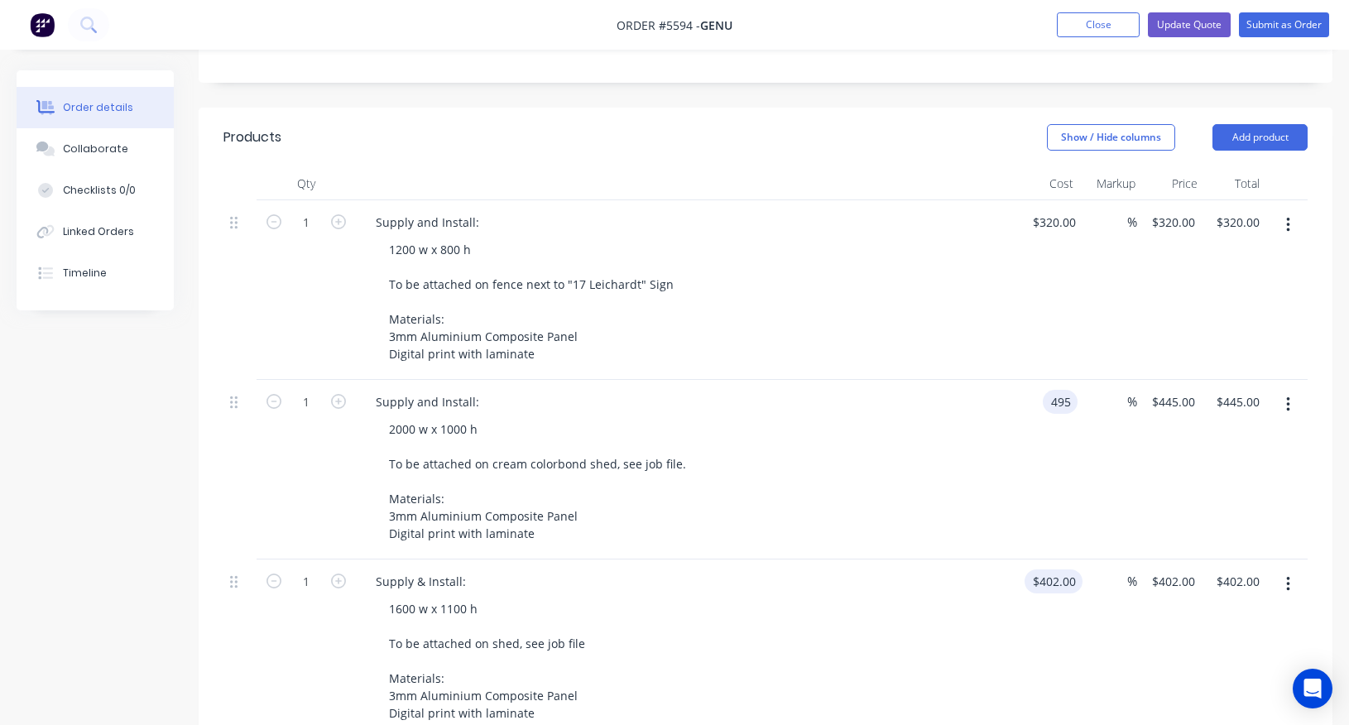
type input "$495.00"
type input "402"
type input "$495.00"
click at [1042, 560] on div "402 402" at bounding box center [1048, 650] width 60 height 180
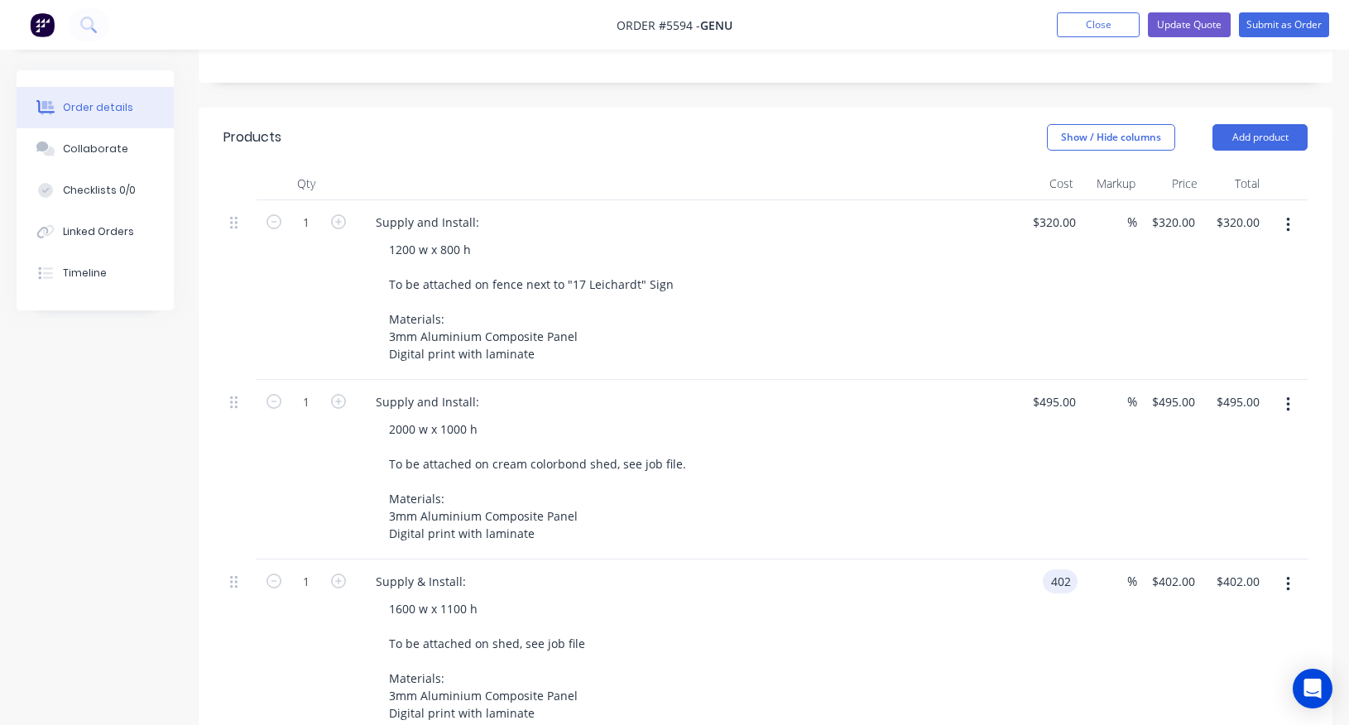
drag, startPoint x: 1075, startPoint y: 513, endPoint x: 1011, endPoint y: 507, distance: 64.8
click at [1011, 560] on div "1 Supply & Install: 1600 w x 1100 h To be attached on shed, see job file Materi…" at bounding box center [765, 650] width 1084 height 180
type input "$448.00"
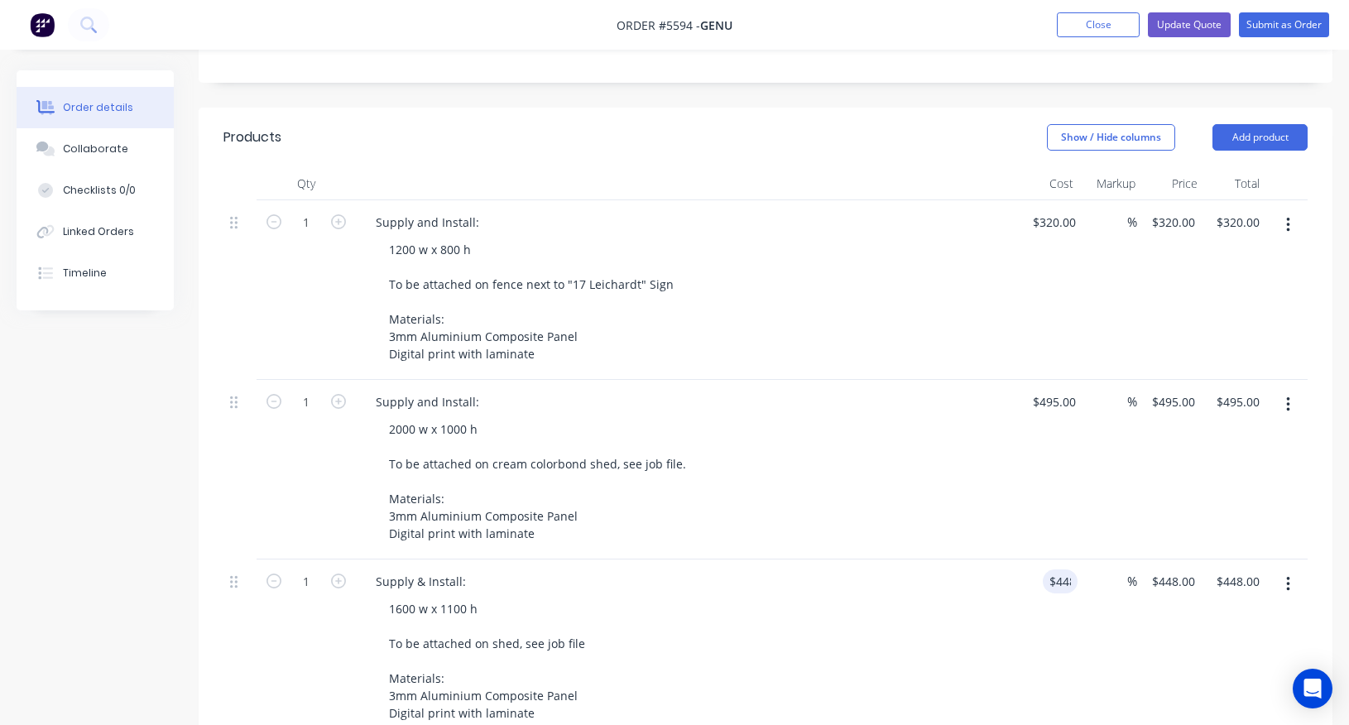
click at [878, 560] on div "Supply & Install: 1600 w x 1100 h To be attached on shed, see job file Material…" at bounding box center [687, 650] width 662 height 180
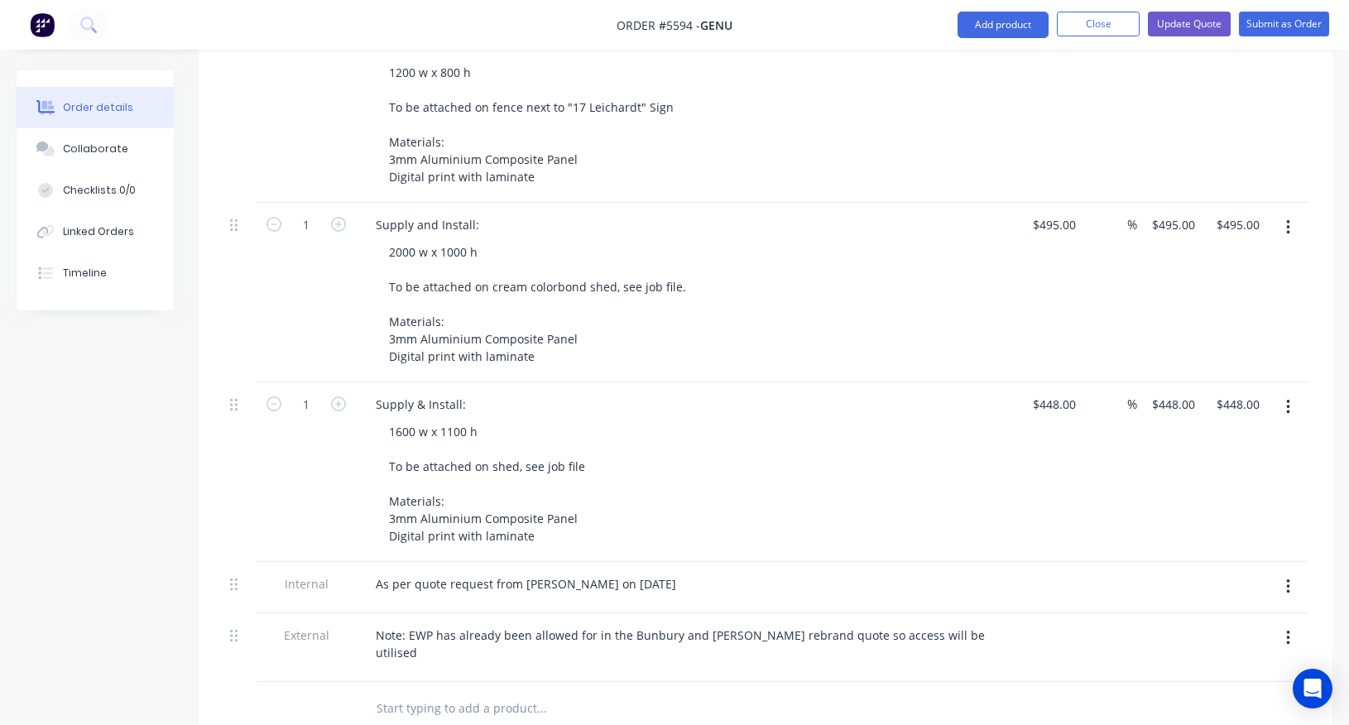
scroll to position [608, 0]
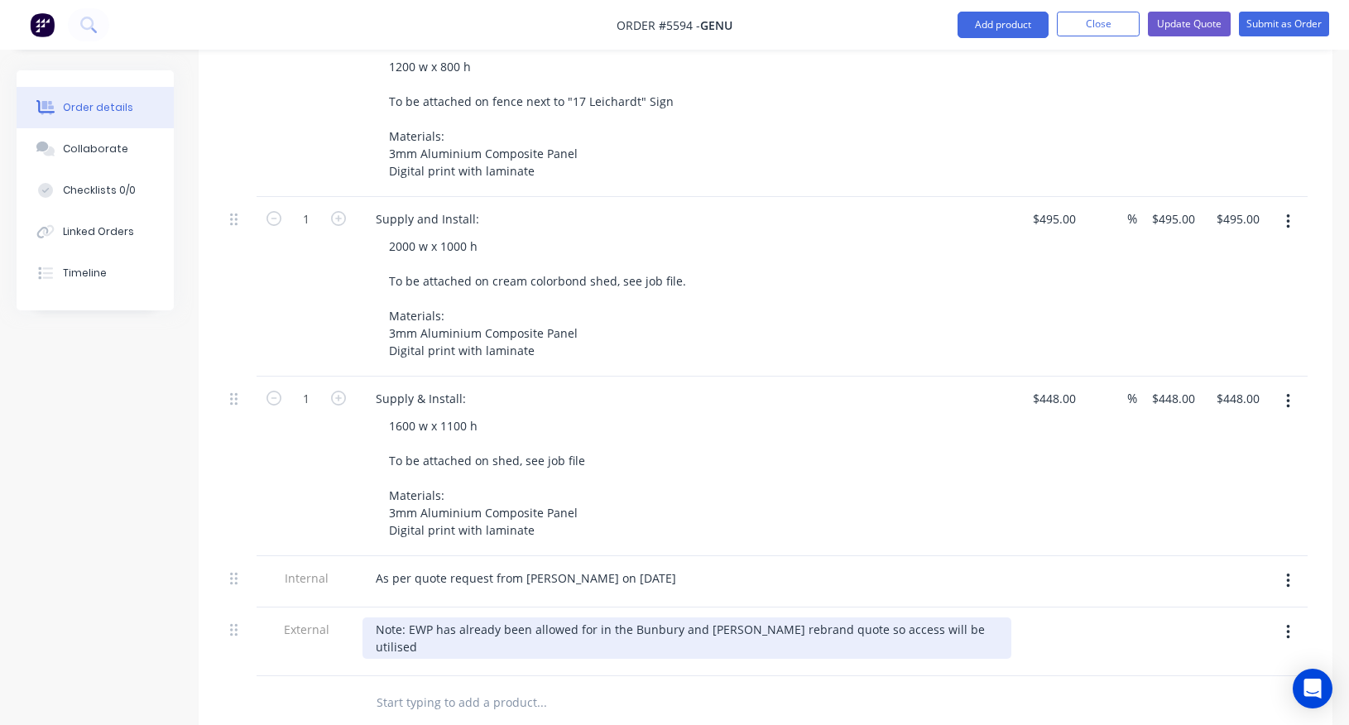
click at [425, 617] on div "Note: EWP has already been allowed for in the Bunbury and Busselton rebrand quo…" at bounding box center [687, 637] width 649 height 41
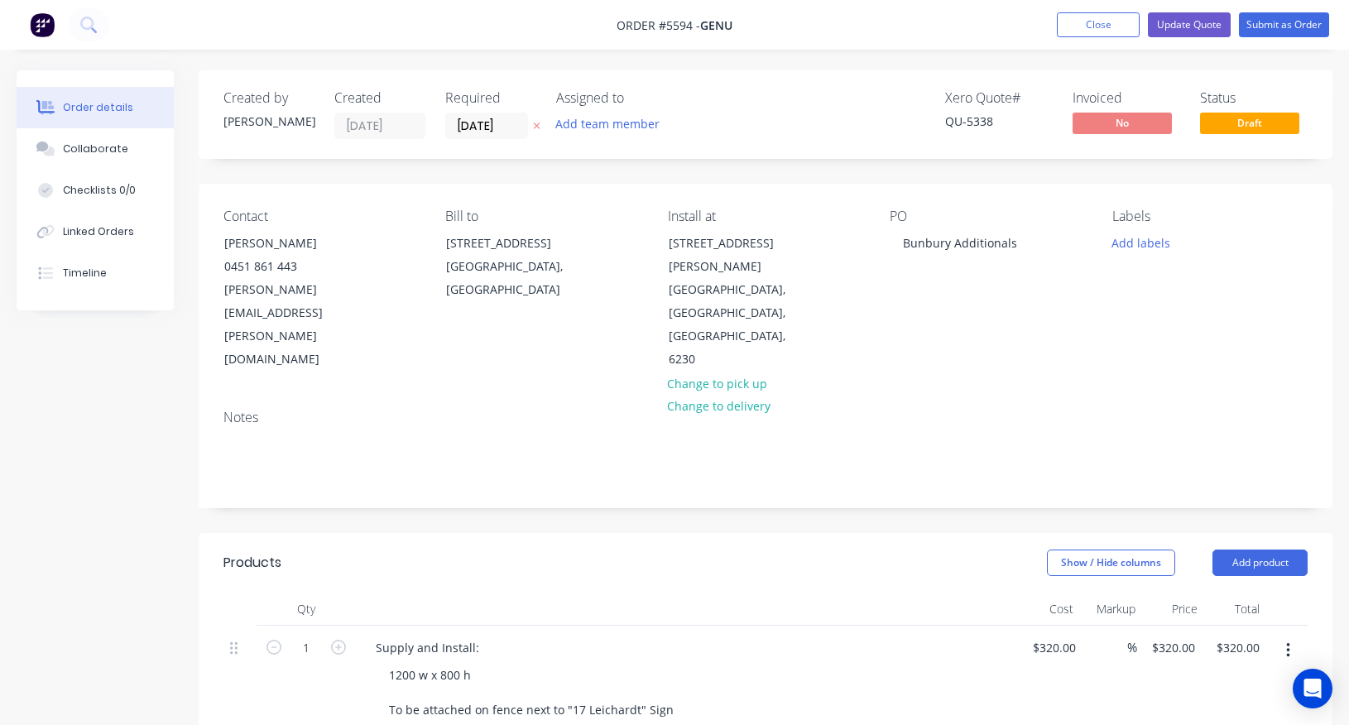
scroll to position [0, 0]
click at [1187, 22] on button "Update Quote" at bounding box center [1189, 24] width 83 height 25
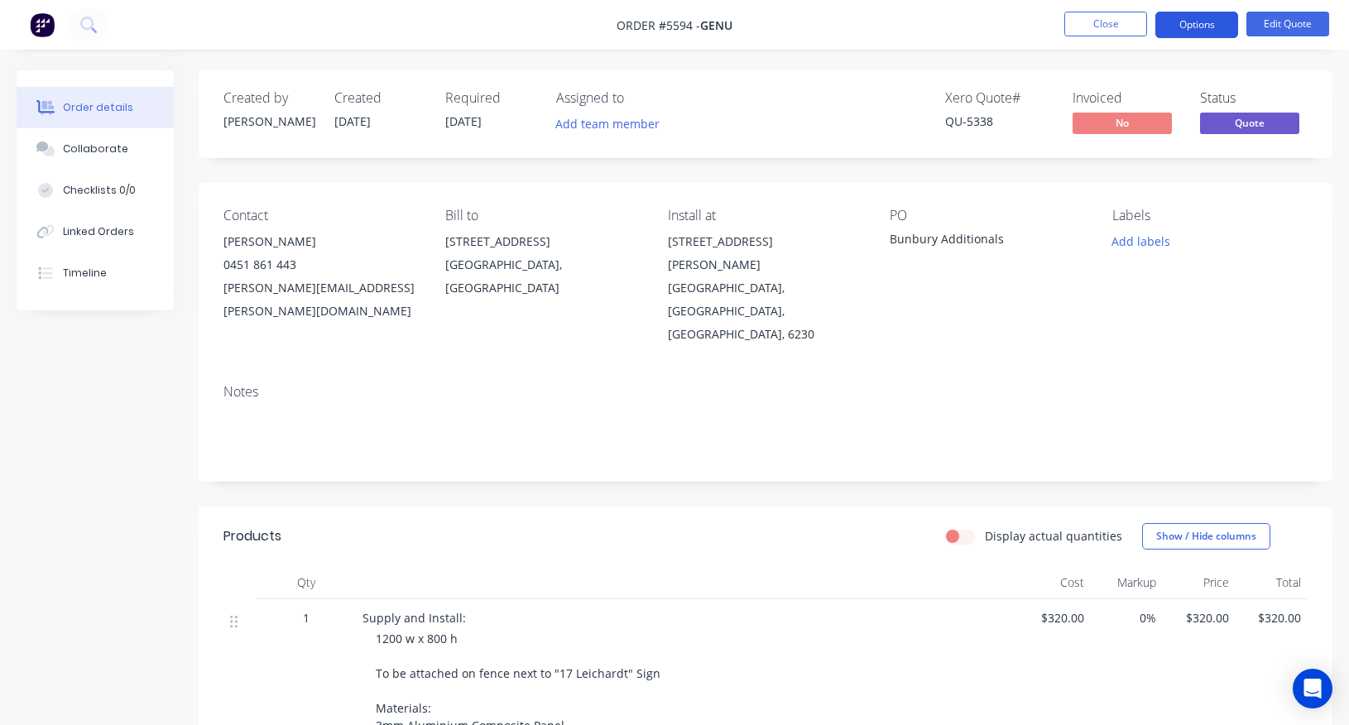
click at [1190, 26] on button "Options" at bounding box center [1196, 25] width 83 height 26
click at [1194, 28] on button "Options" at bounding box center [1196, 25] width 83 height 26
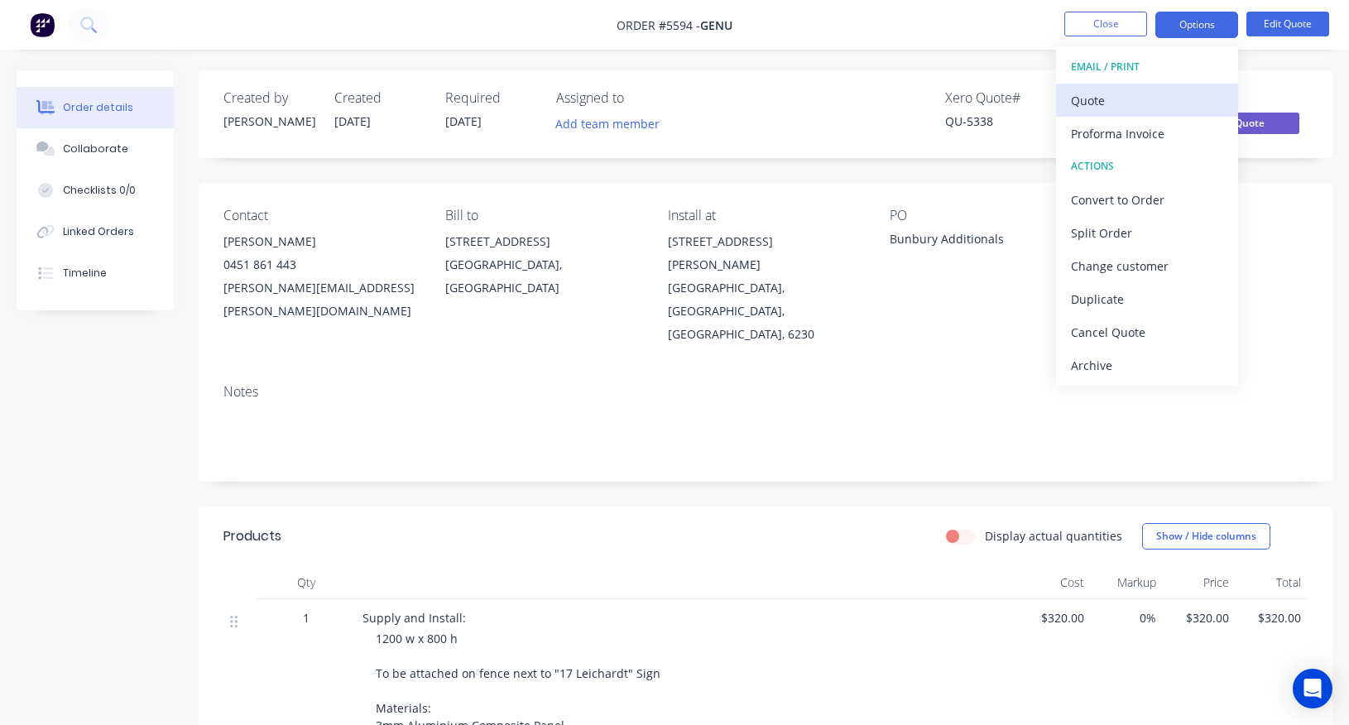
click at [1091, 92] on div "Quote" at bounding box center [1147, 101] width 152 height 24
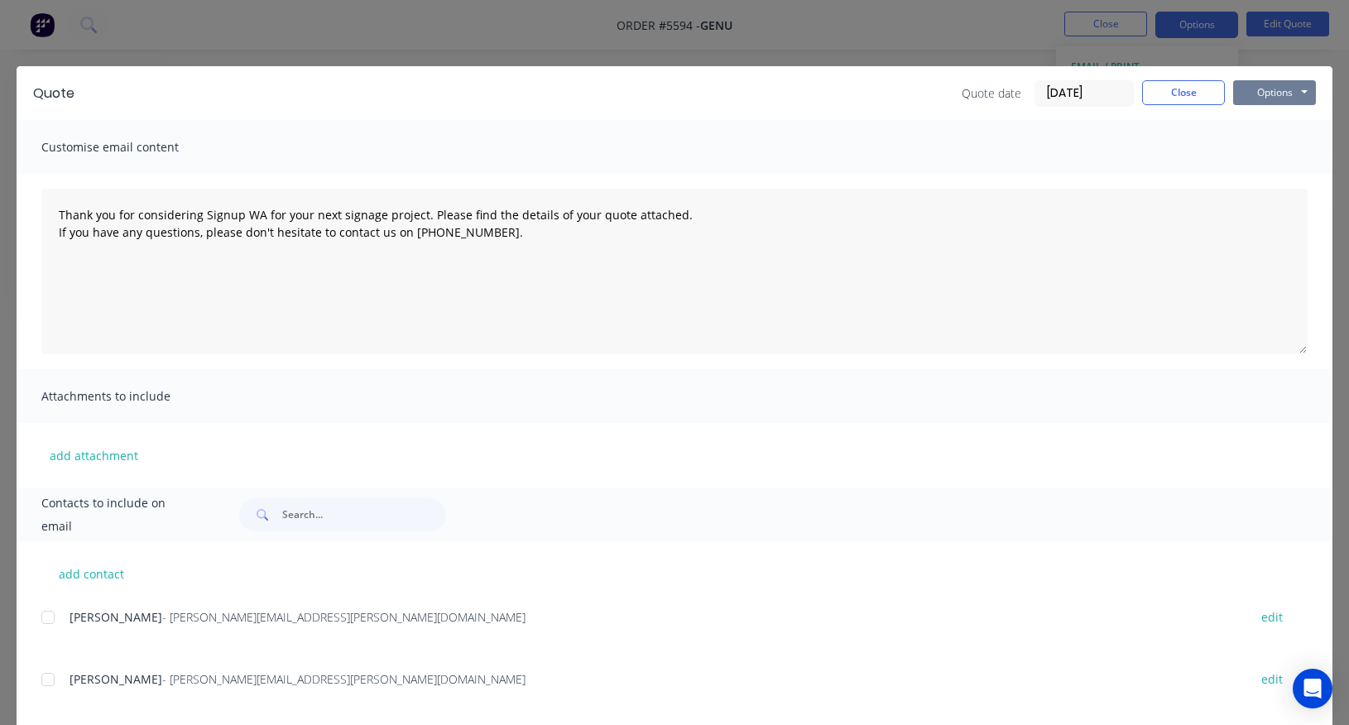
click at [1284, 98] on button "Options" at bounding box center [1274, 92] width 83 height 25
click at [1271, 146] on button "Print" at bounding box center [1286, 149] width 106 height 27
type textarea "Thank you for considering Signup WA for your next signage project. Please find …"
click at [1183, 99] on button "Close" at bounding box center [1183, 92] width 83 height 25
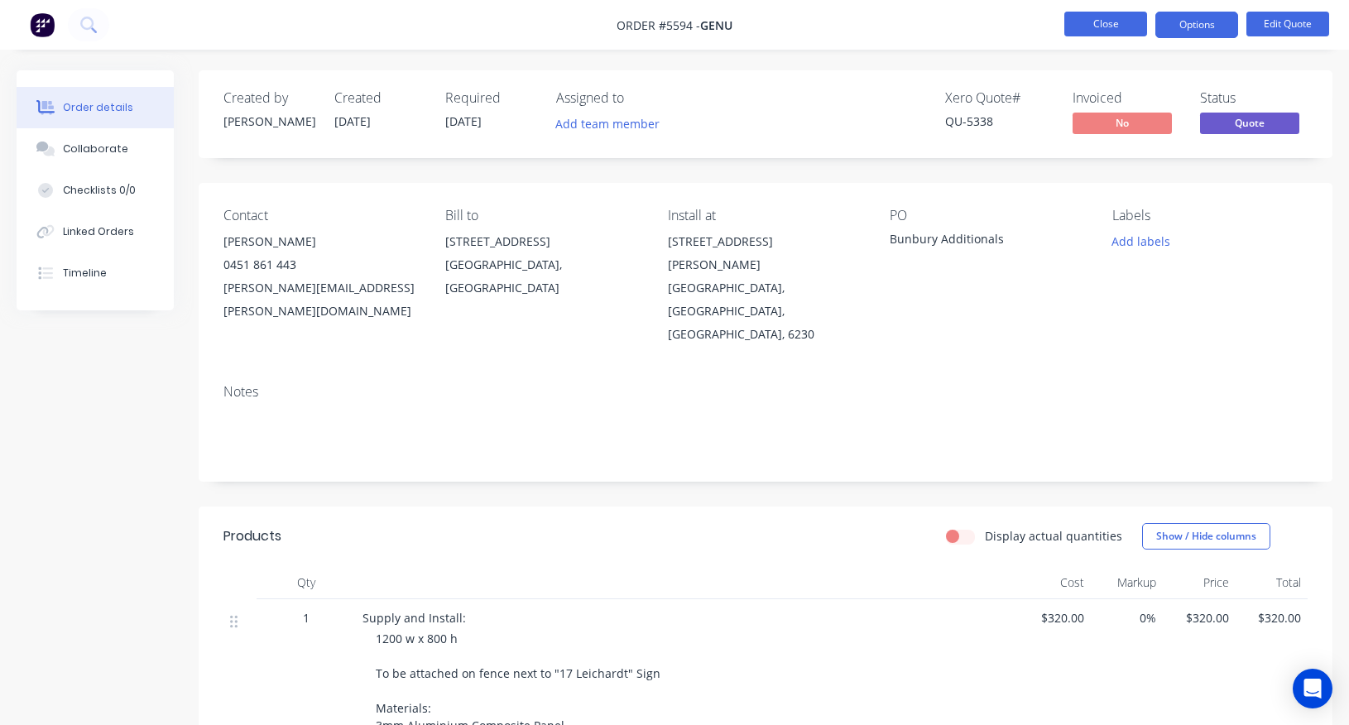
click at [1104, 31] on button "Close" at bounding box center [1105, 24] width 83 height 25
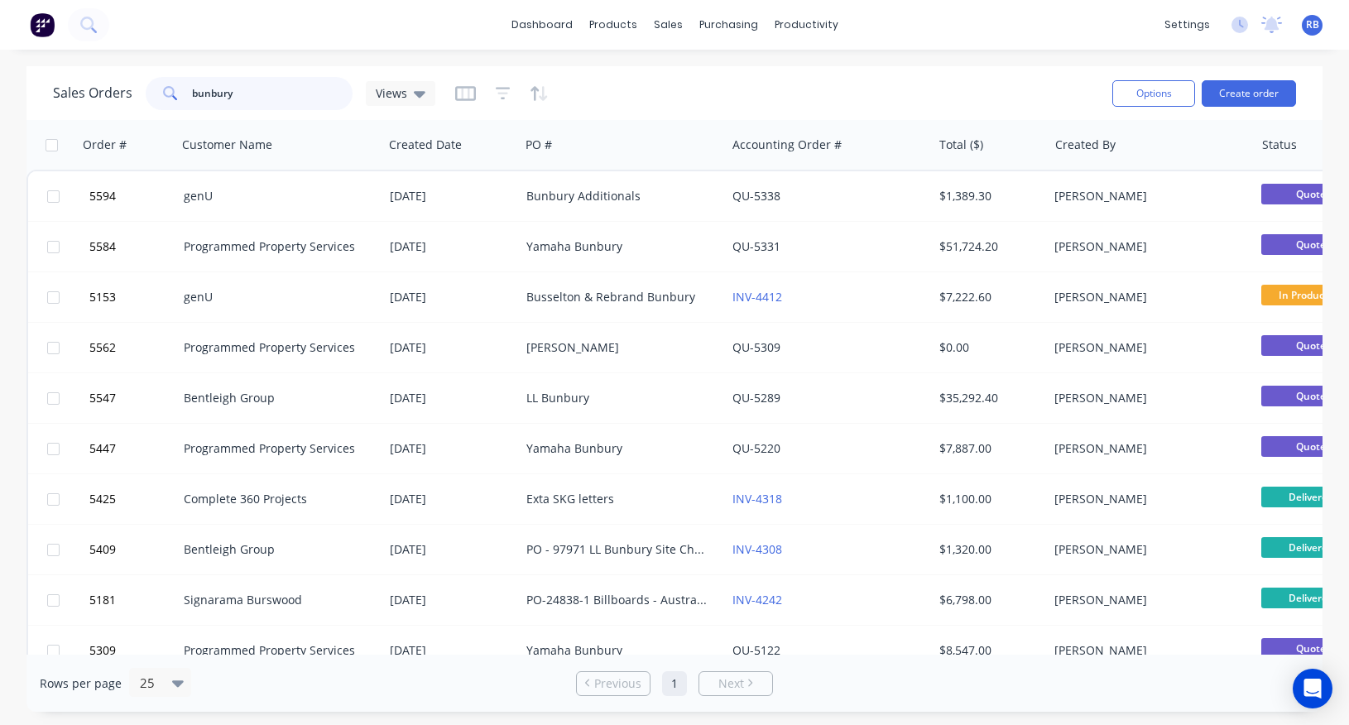
drag, startPoint x: 199, startPoint y: 96, endPoint x: 176, endPoint y: 96, distance: 22.3
click at [176, 96] on div "bunbury" at bounding box center [249, 93] width 207 height 33
type input "s"
type input "24/7"
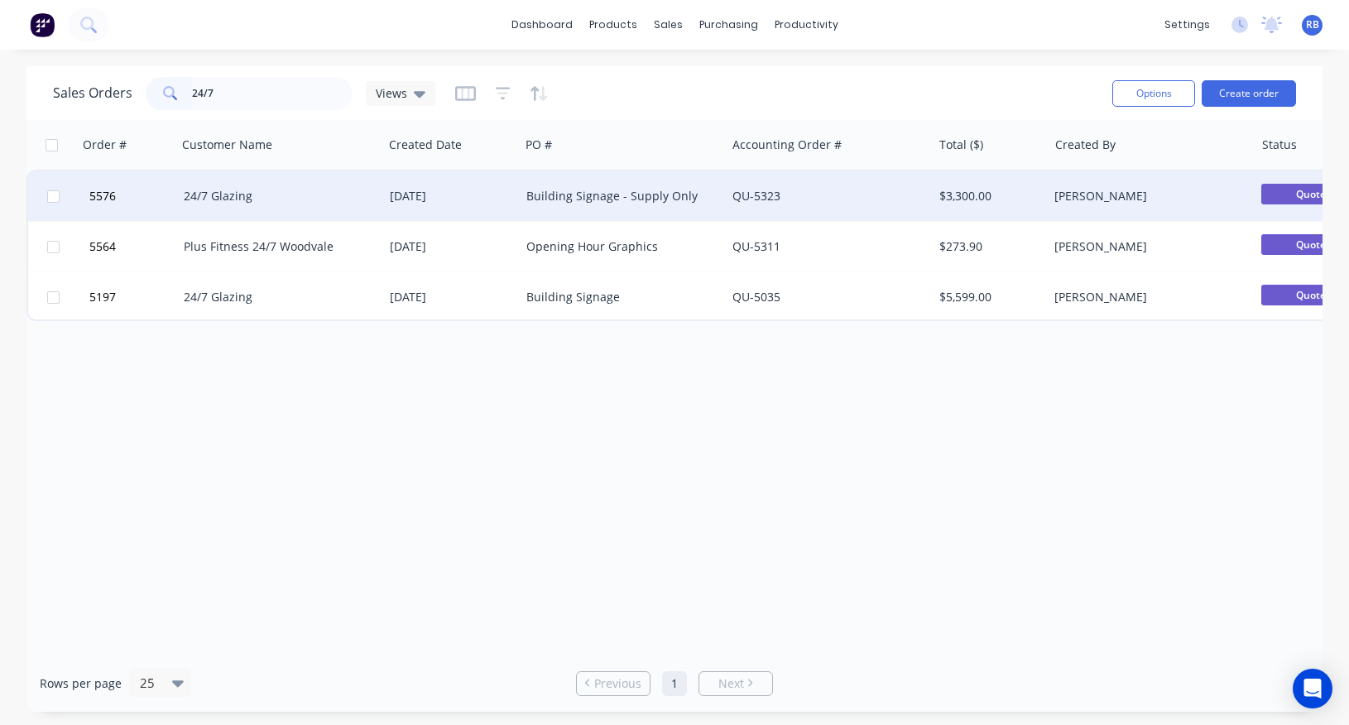
click at [252, 185] on div "24/7 Glazing" at bounding box center [280, 196] width 206 height 50
